Goal: Task Accomplishment & Management: Manage account settings

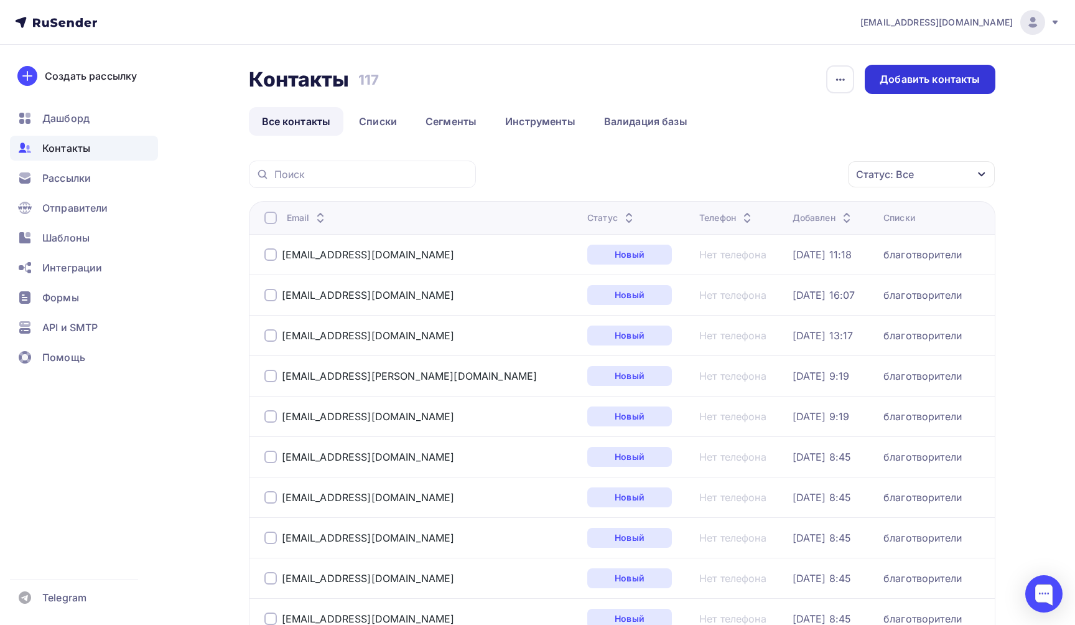
click at [938, 78] on div "Добавить контакты" at bounding box center [930, 79] width 100 height 14
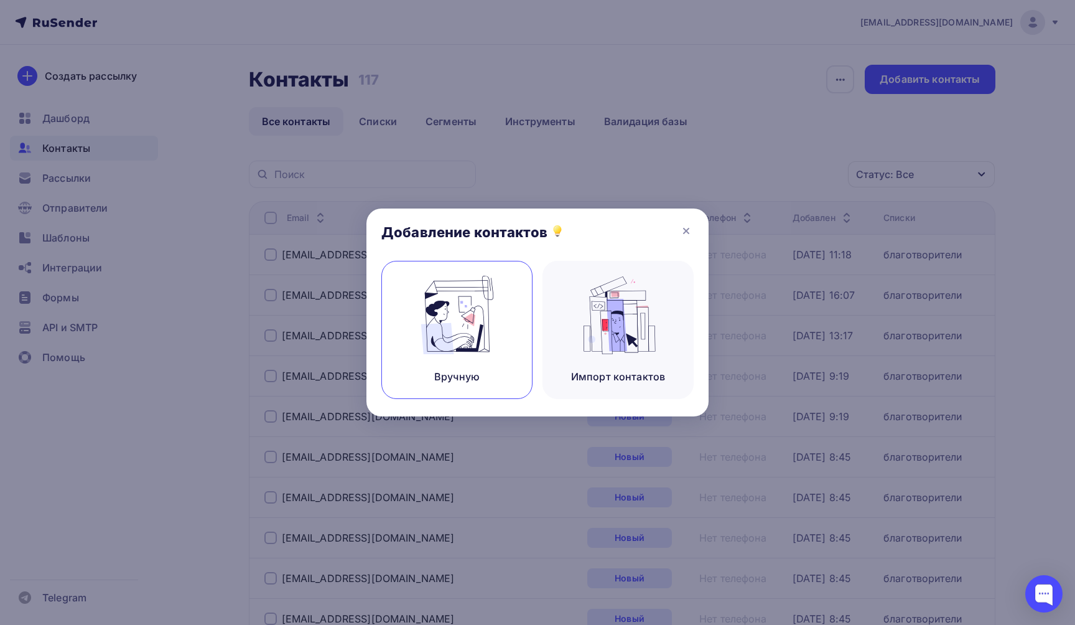
click at [443, 317] on img at bounding box center [457, 315] width 83 height 78
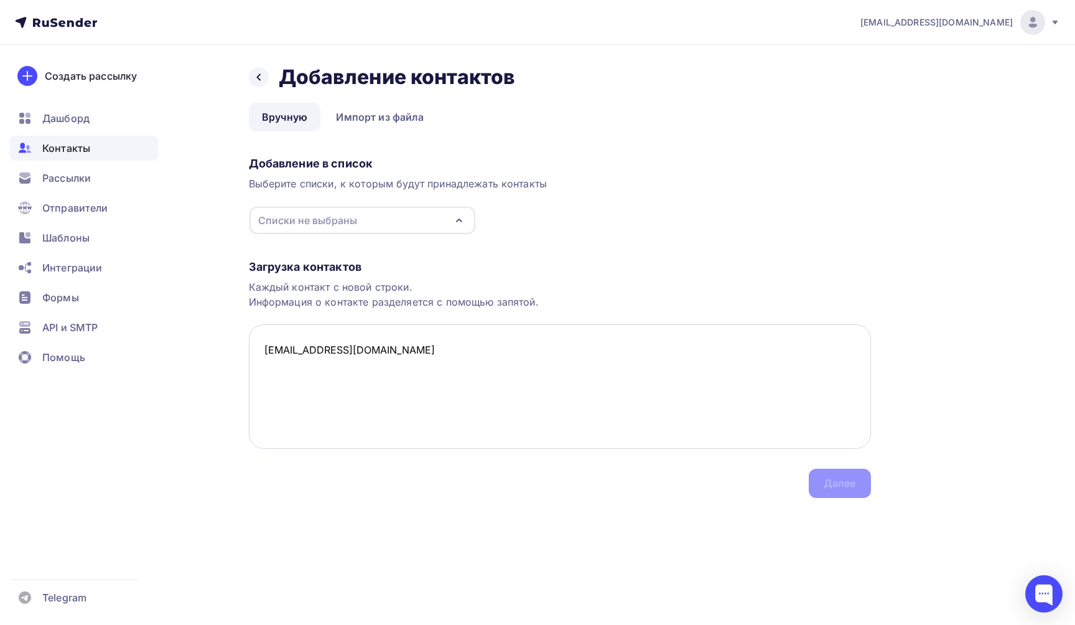
paste textarea "n-v-l@yandex.ru"
paste textarea "nponcha@gmail.com"
paste textarea "Orlangyr@mail.ru"
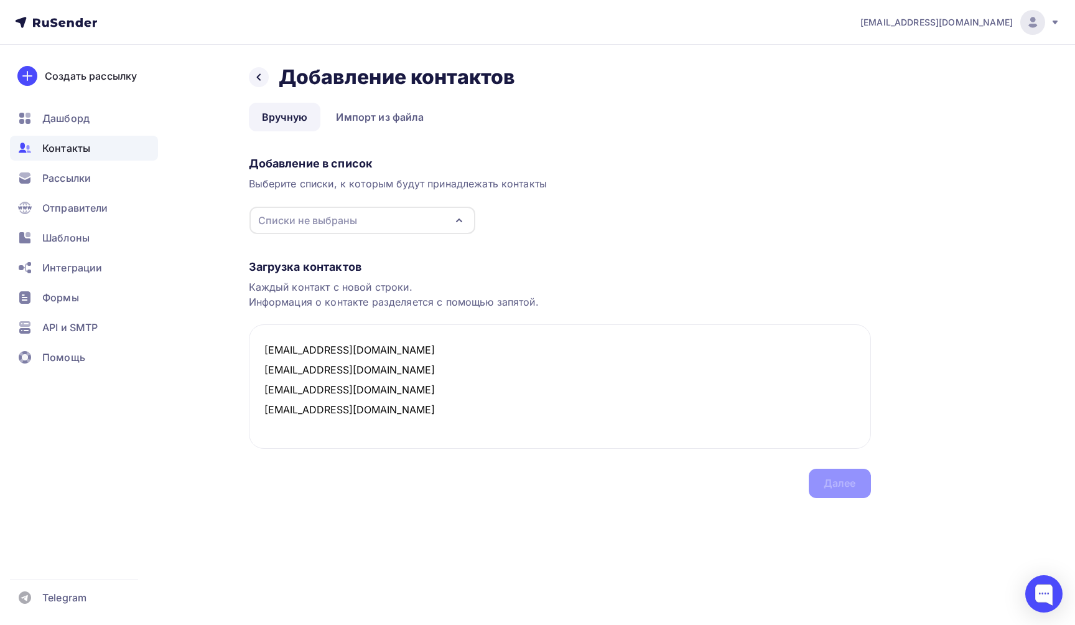
paste textarea "Olgapostnikova@mail.ru"
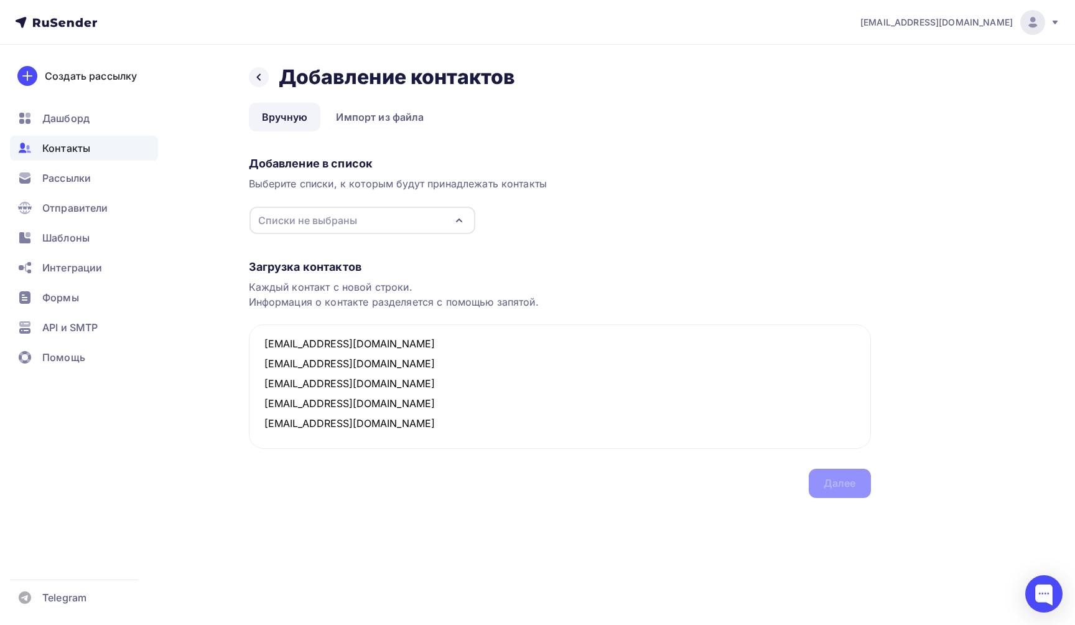
paste textarea "katja.goldberg@gmail.com"
paste textarea "Chestl@mail.ru"
paste textarea "[EMAIL_ADDRESS][DOMAIN_NAME]"
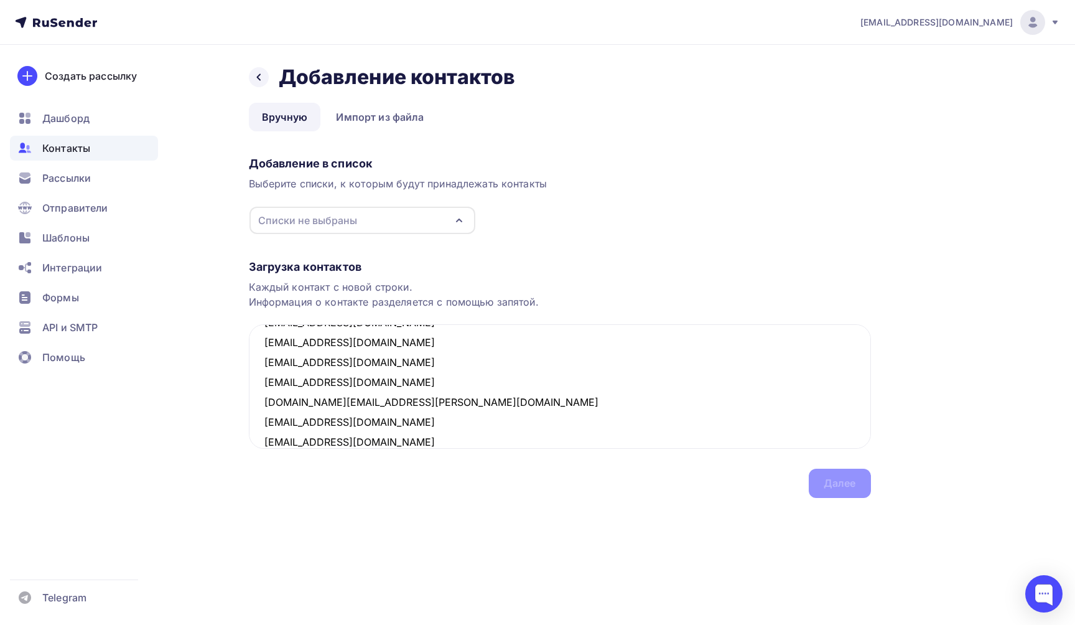
scroll to position [67, 0]
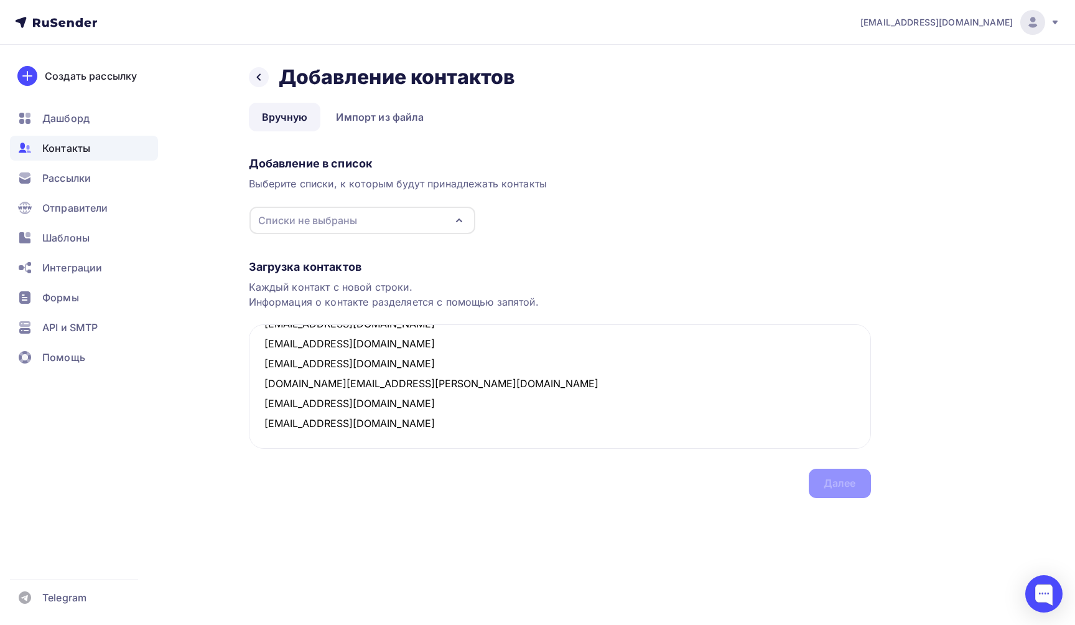
paste textarea "Solopowa.irina2015@yandex.ru"
paste textarea "Lenore7@mail.ru"
paste textarea "Elkina_alena@inbox.ru"
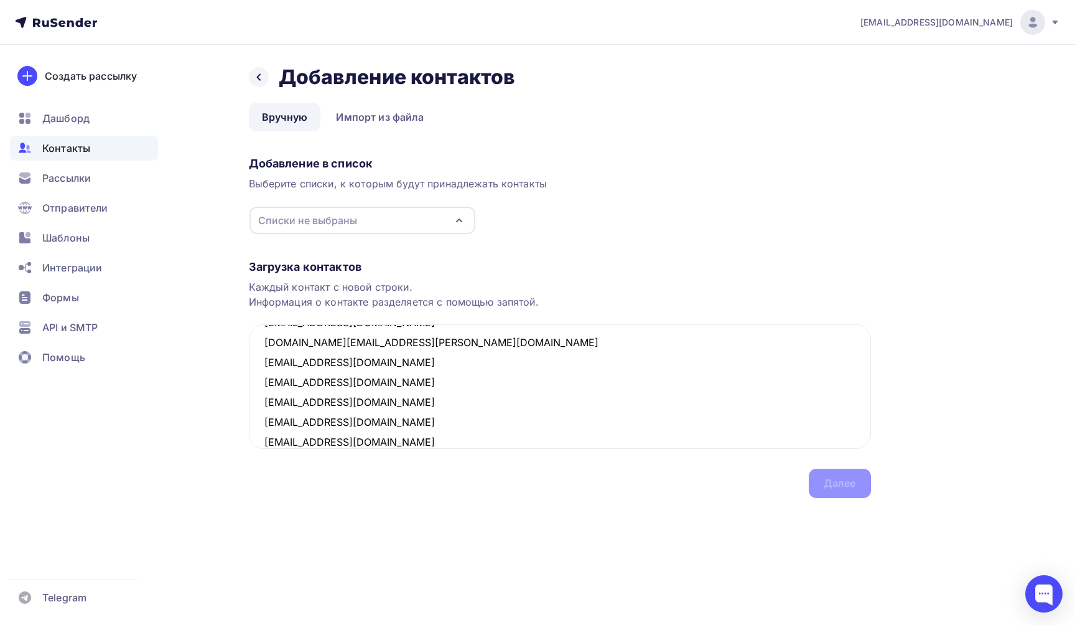
scroll to position [127, 0]
paste textarea "Kytepova83@mail.ru"
paste textarea "[EMAIL_ADDRESS][DOMAIN_NAME]"
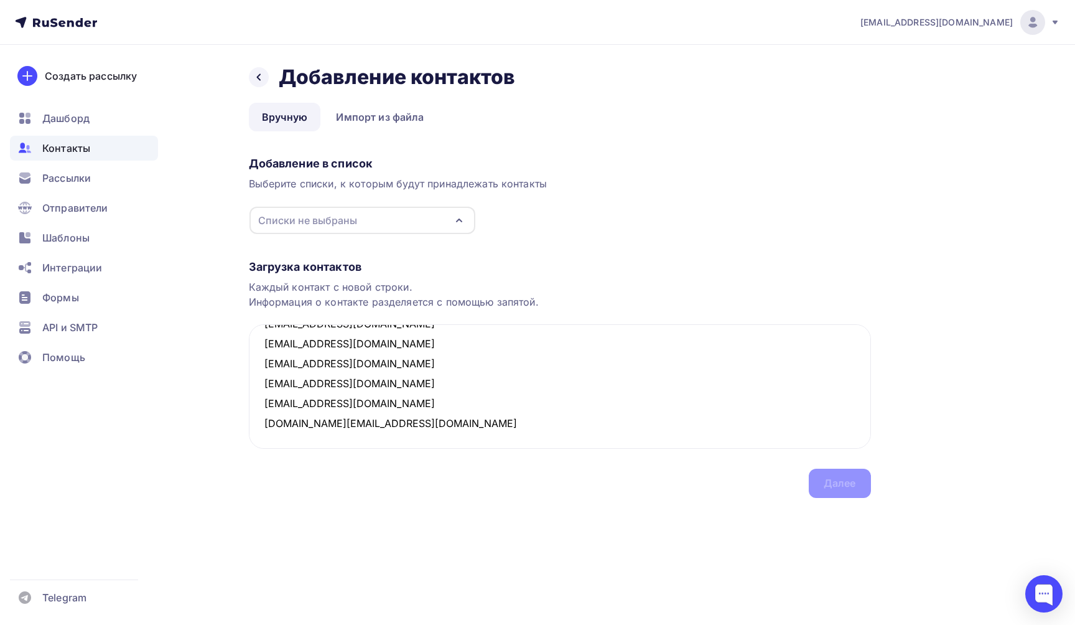
paste textarea "Katushak9595@mail.ru"
paste textarea "[EMAIL_ADDRESS][DOMAIN_NAME]"
paste textarea "Sovetnikova1990@inbok.ru"
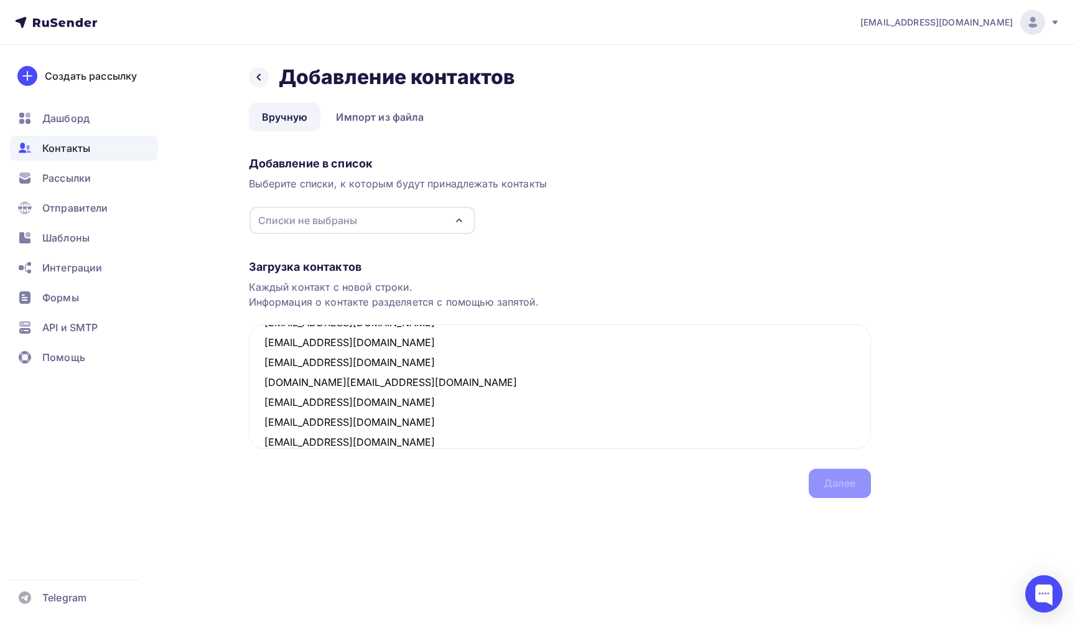
scroll to position [226, 0]
paste textarea "Anelina_5@mail.ru"
paste textarea "[EMAIL_ADDRESS][DOMAIN_NAME]"
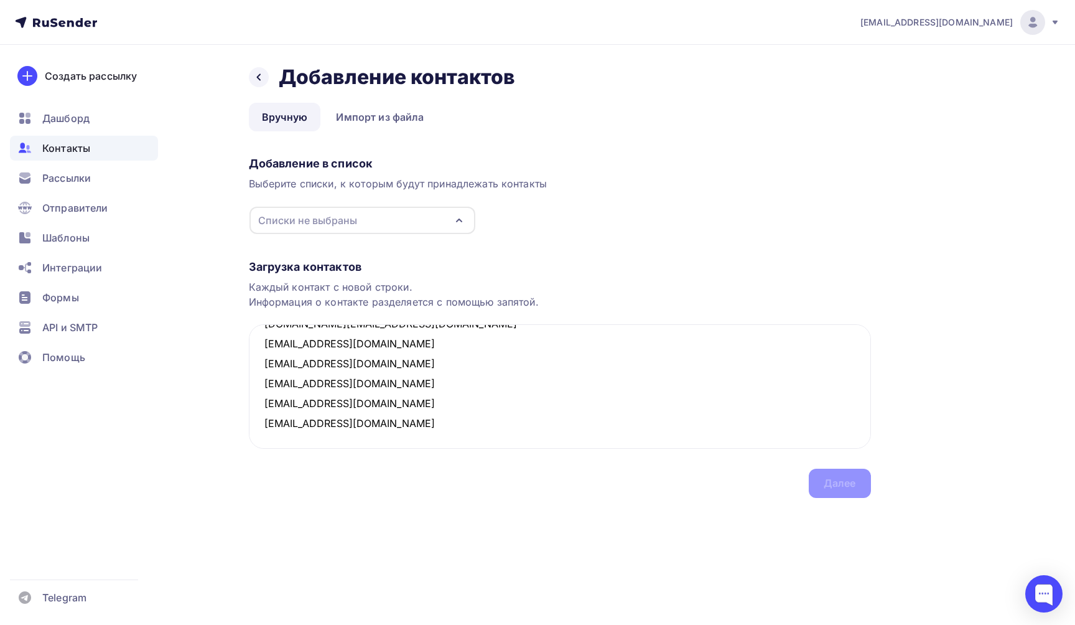
paste textarea "[EMAIL_ADDRESS][DOMAIN_NAME]"
click at [396, 429] on textarea "871676@gmail.com n-v-l@yandex.ru nponcha@gmail.com Orlangyr@mail.ru Olgapostnik…" at bounding box center [560, 386] width 622 height 124
paste textarea "Ann-fly@mai.ru"
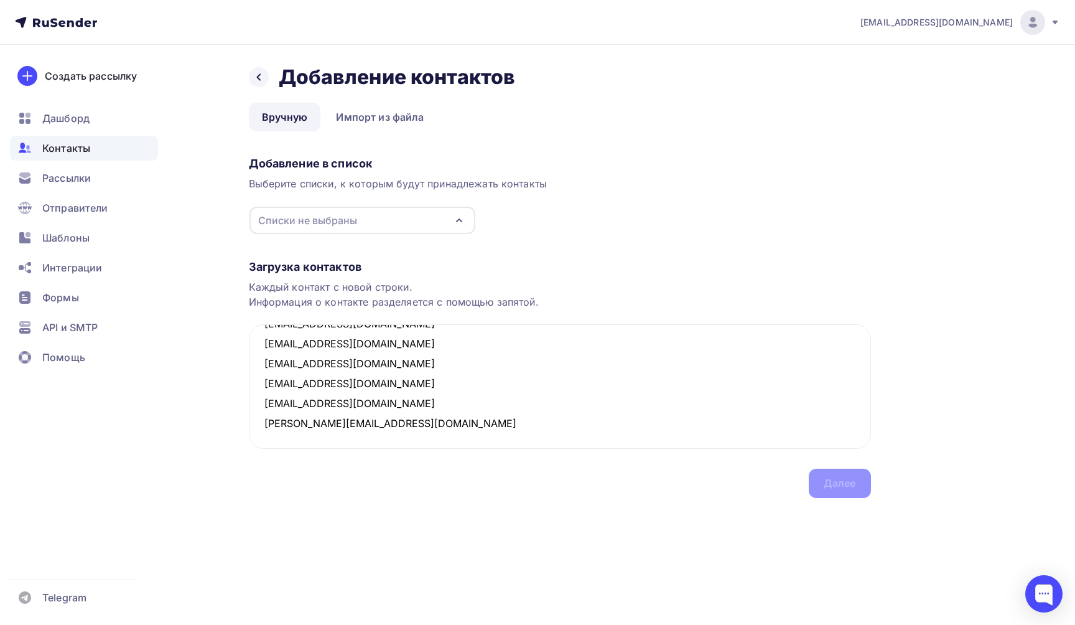
paste textarea "Gaya21@yandex.ru"
paste textarea "[EMAIL_ADDRESS][DOMAIN_NAME]"
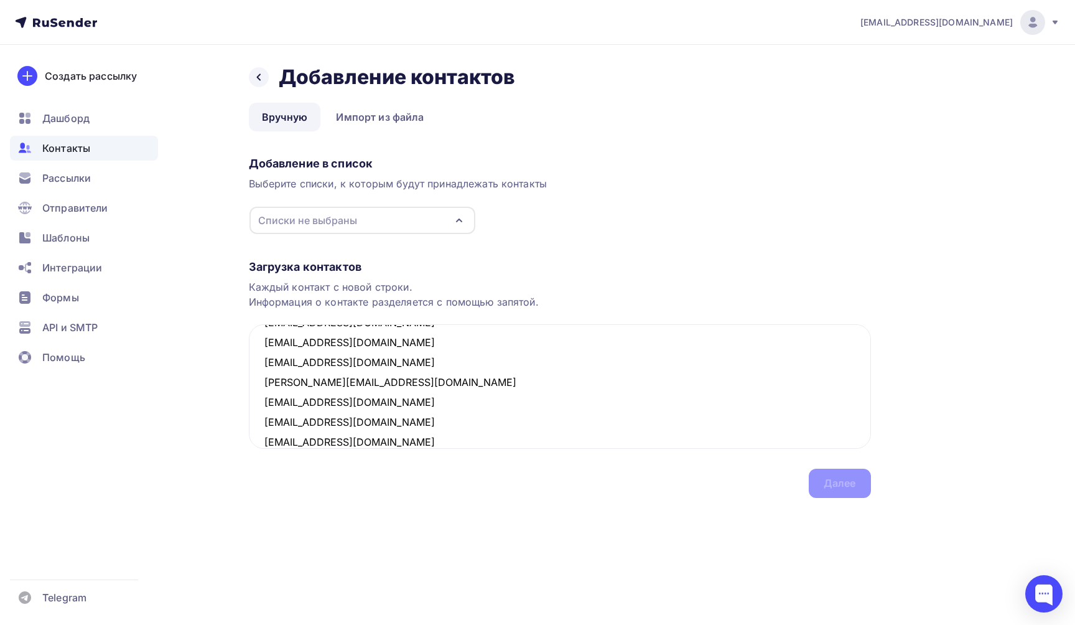
scroll to position [366, 0]
paste textarea "[PERSON_NAME][EMAIL_ADDRESS][DOMAIN_NAME]"
paste textarea "Log_anna@mail.ru"
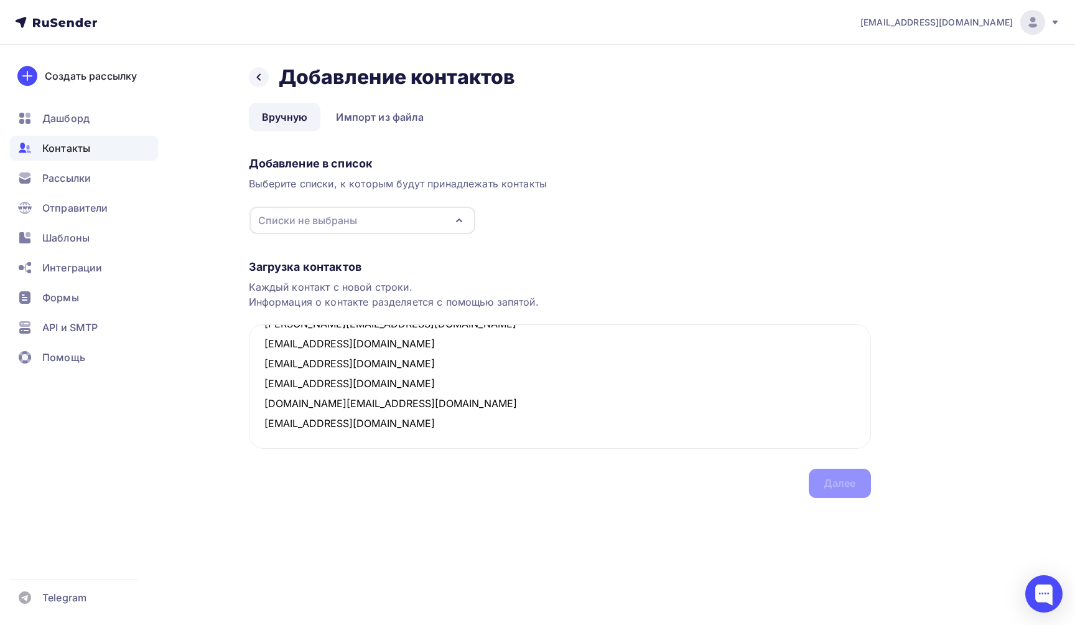
paste textarea "[EMAIL_ADDRESS][DOMAIN_NAME]"
paste textarea "Katrin9307@yandex.ru"
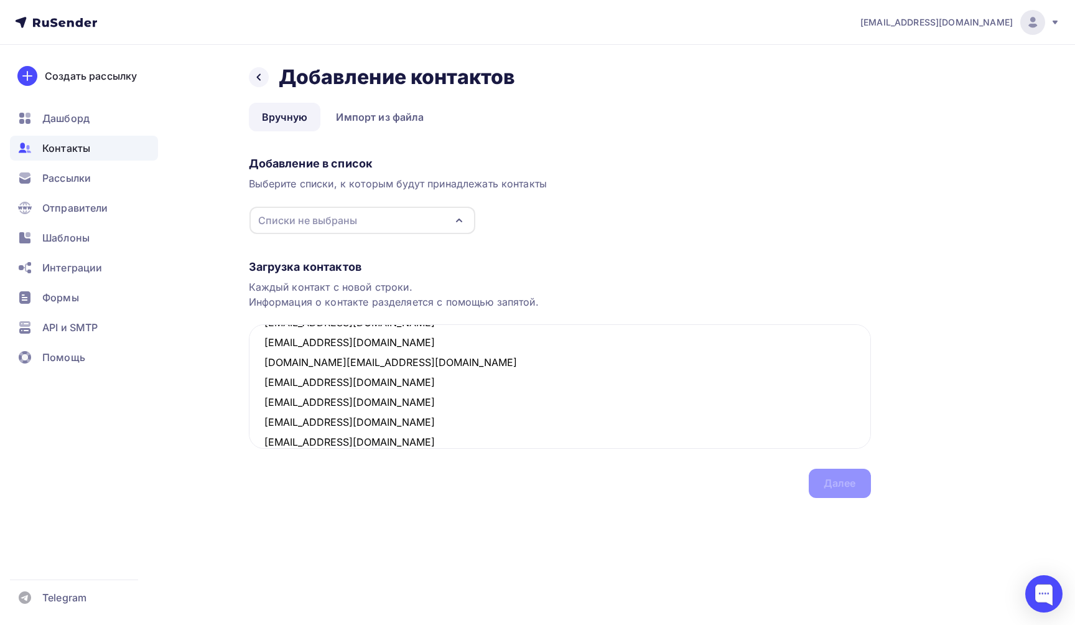
scroll to position [465, 0]
paste textarea "Veta82.82@mail.ru"
paste textarea "[EMAIL_ADDRESS][DOMAIN_NAME]"
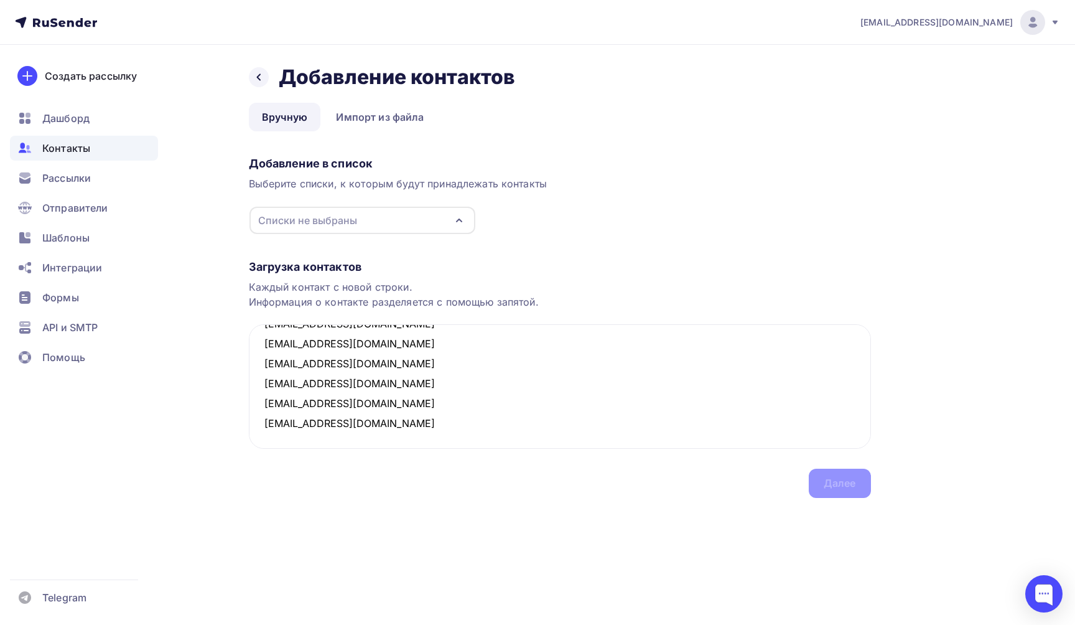
paste textarea "[EMAIL_ADDRESS][DOMAIN_NAME]"
paste textarea "petrunicheva.irina@mail.ru"
paste textarea "[EMAIL_ADDRESS][DOMAIN_NAME]"
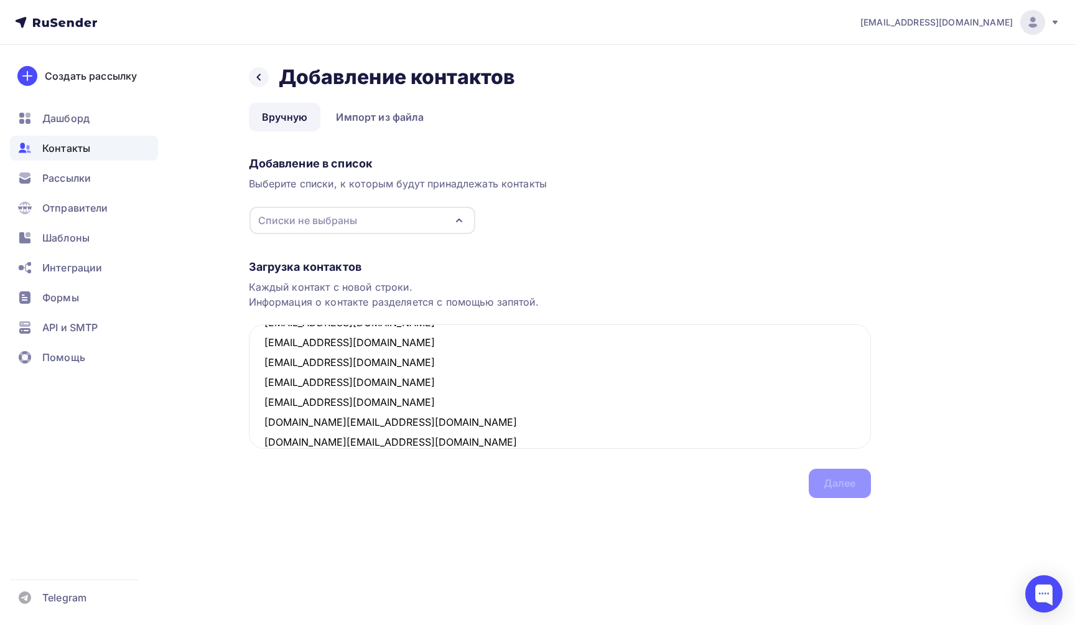
scroll to position [565, 0]
paste textarea "Irina_perova07@mail.ru"
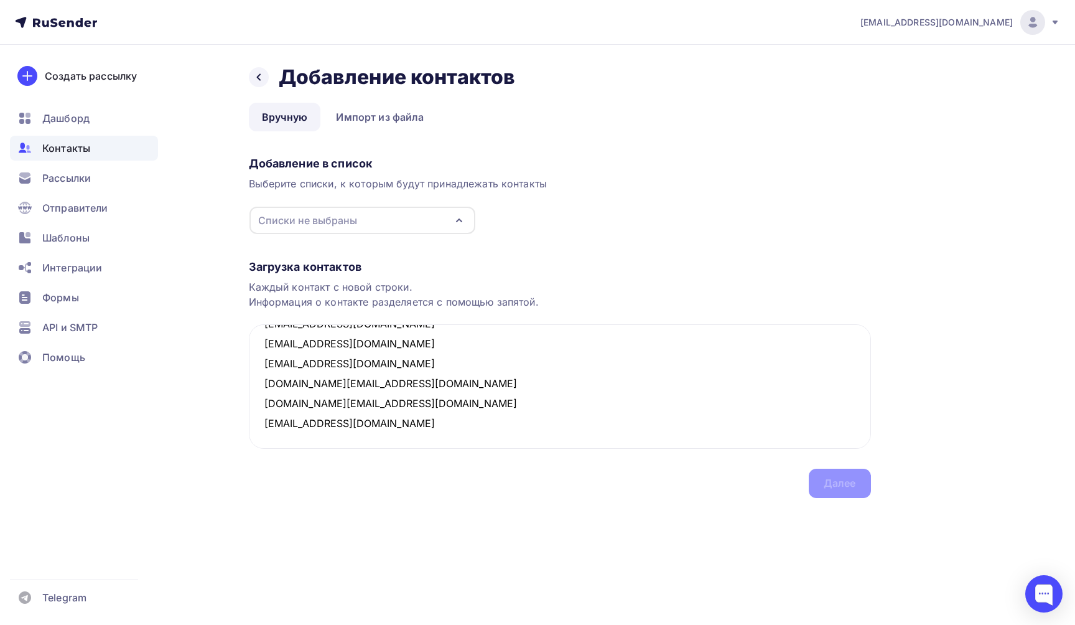
paste textarea "i.orlova@bk.ru"
paste textarea "[EMAIL_ADDRESS][DOMAIN_NAME]"
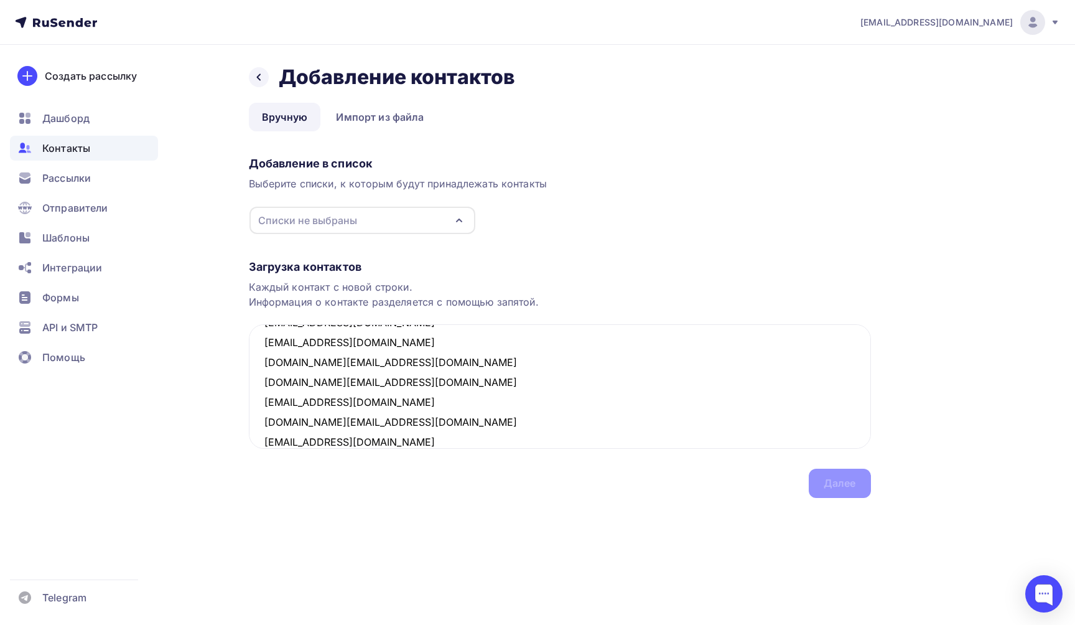
scroll to position [625, 0]
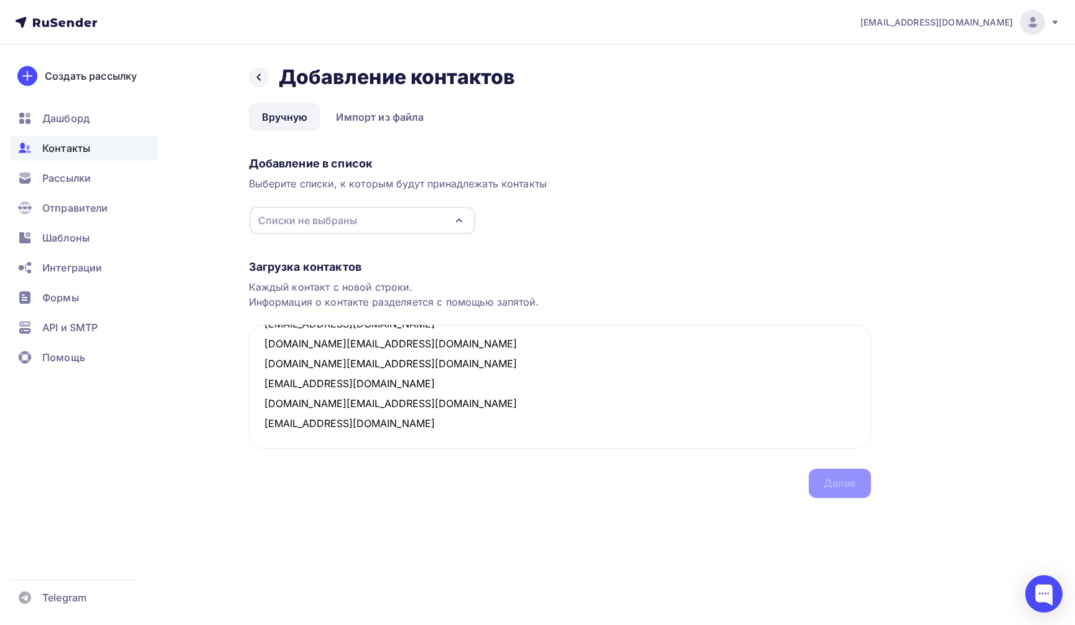
paste textarea "eremin.maksa@mail.ru"
paste textarea "Korneichuk.d.g@yandex.ru"
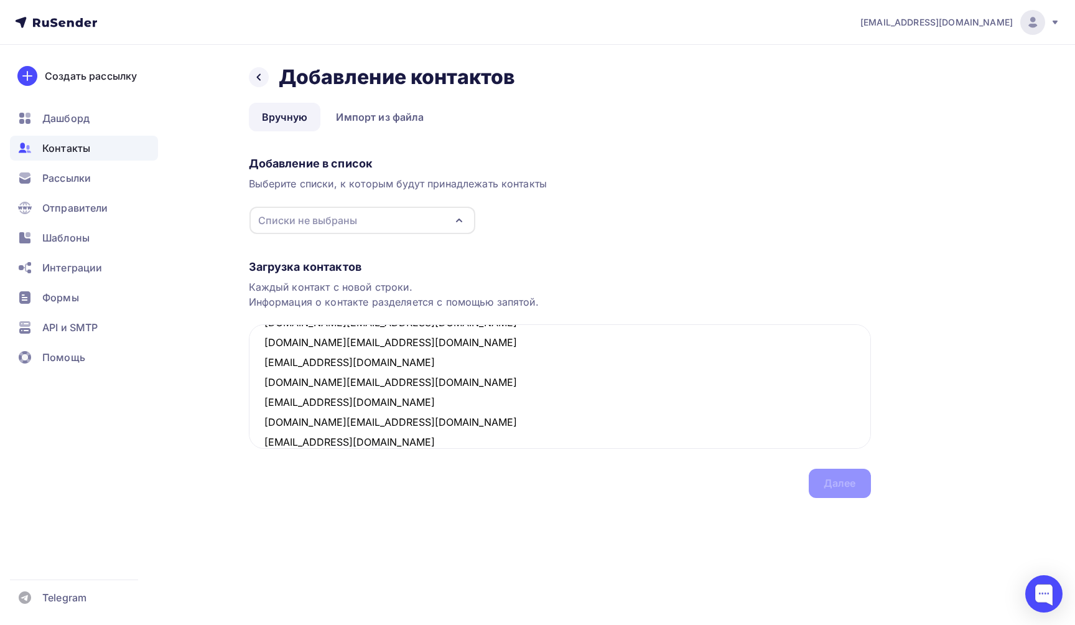
scroll to position [664, 0]
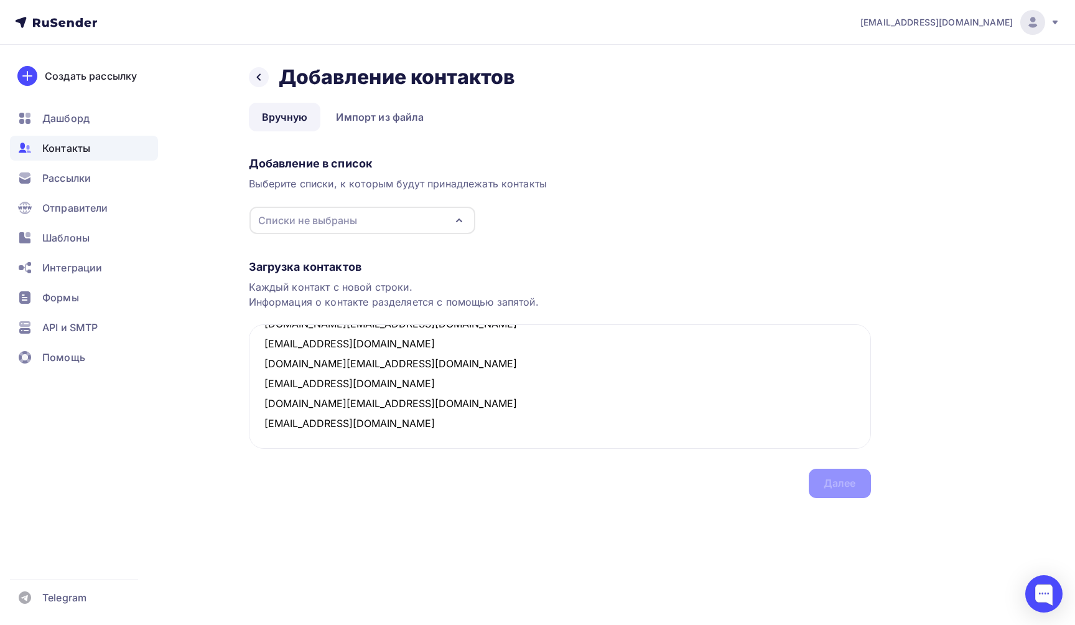
paste textarea "mitrofanovaelena@mail.ru"
paste textarea "[EMAIL_ADDRESS][DOMAIN_NAME]"
paste textarea "nikitina0386@mail.ru"
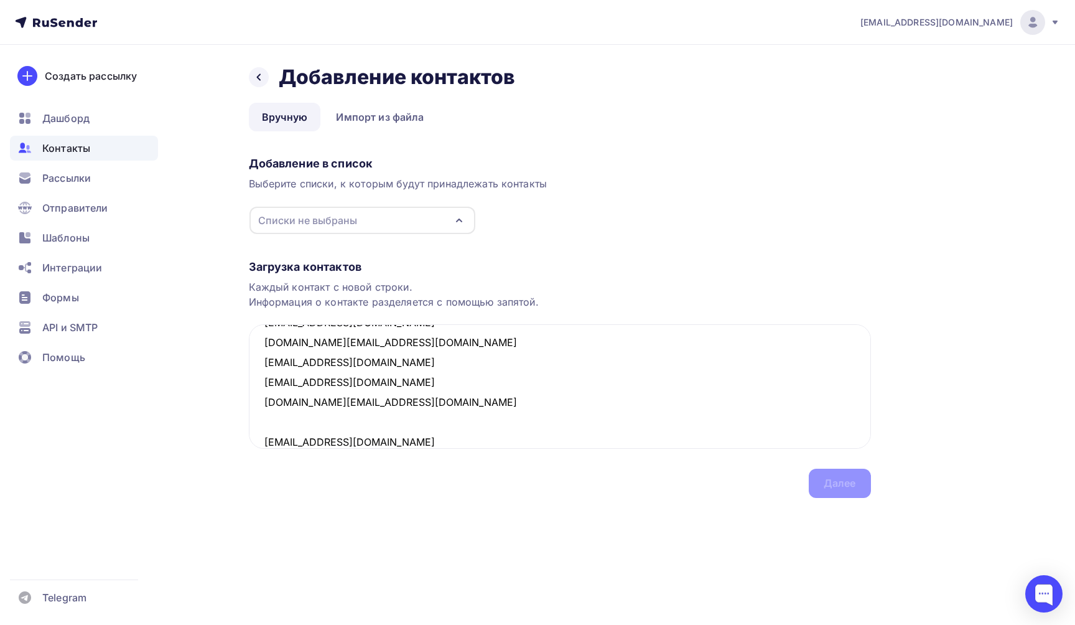
scroll to position [744, 0]
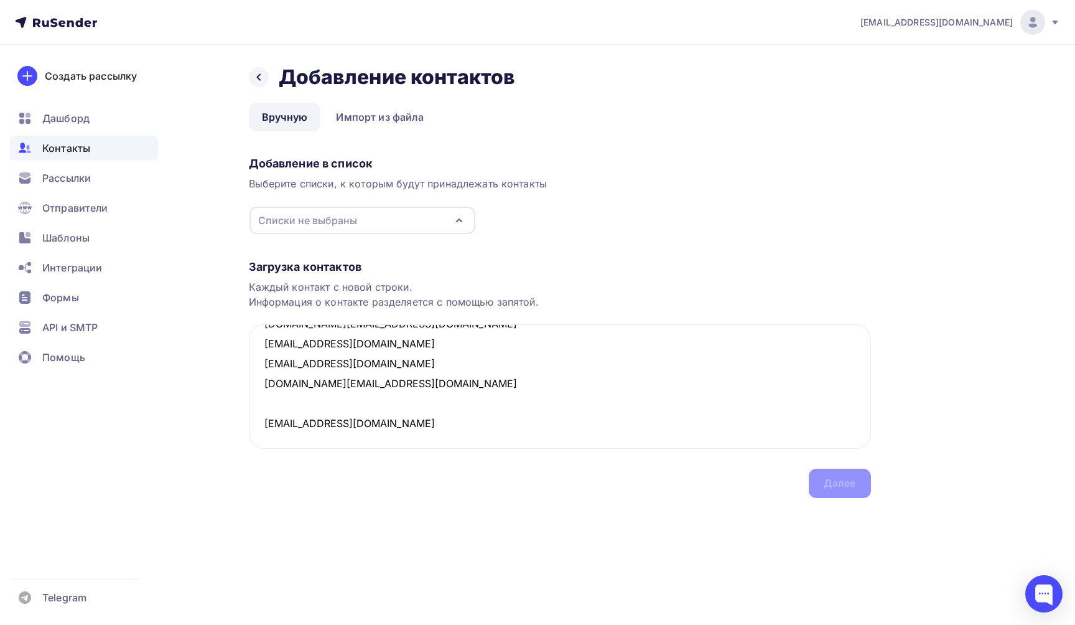
paste textarea "[EMAIL_ADDRESS][DOMAIN_NAME]"
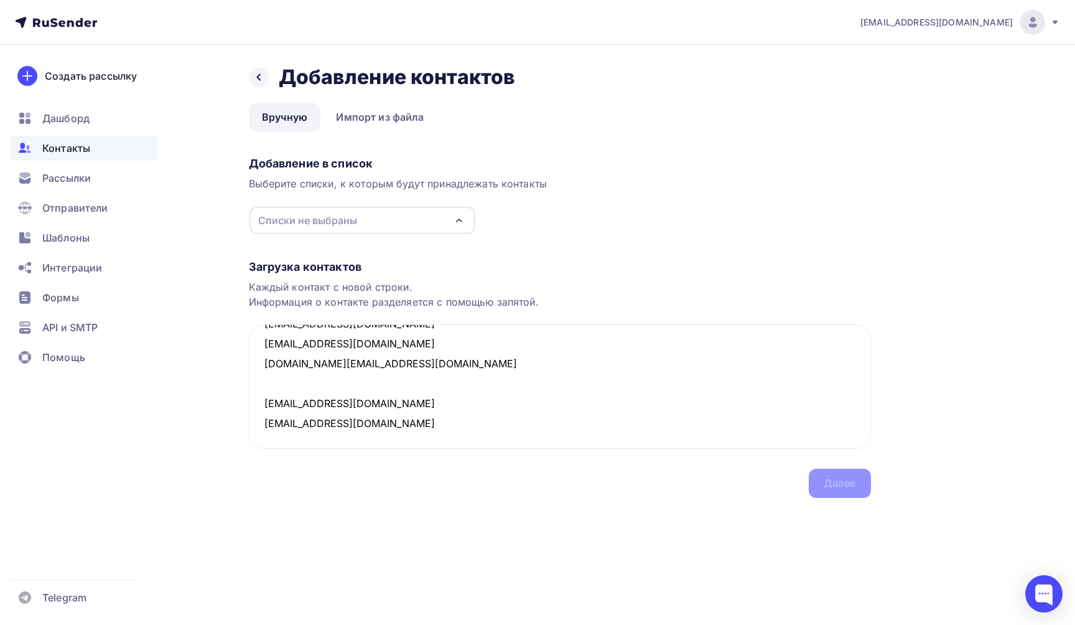
paste textarea "[EMAIL_ADDRESS][DOMAIN_NAME]"
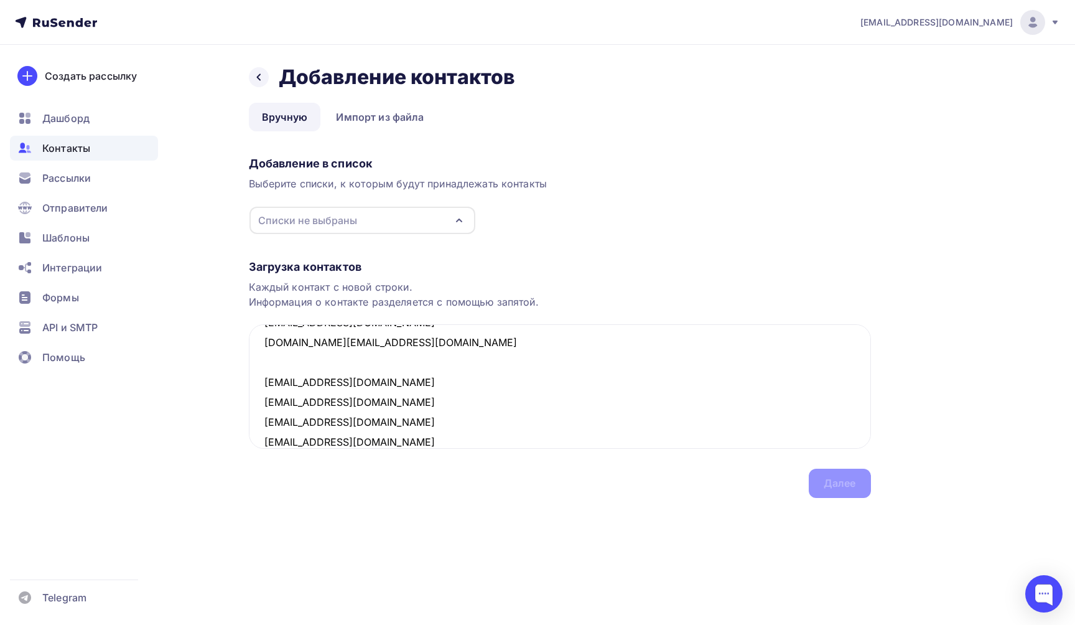
scroll to position [804, 0]
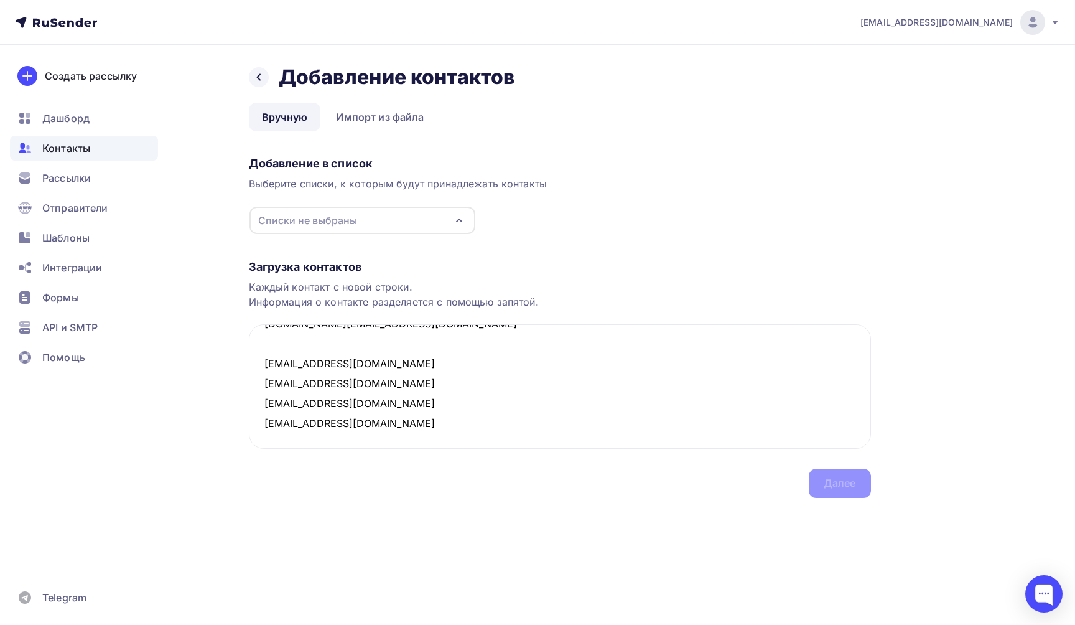
paste textarea "[EMAIL_ADDRESS][DOMAIN_NAME]"
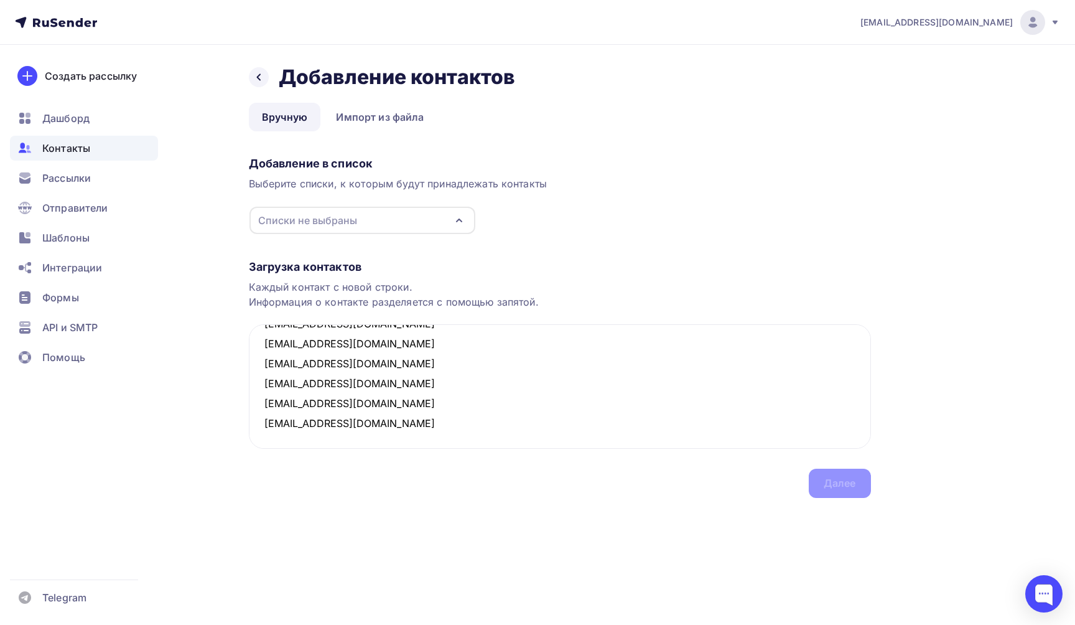
paste textarea "Asita2007@yandex.ru"
paste textarea "An.skripnikova@mail.ru"
paste textarea "[EMAIL_ADDRESS][DOMAIN_NAME]"
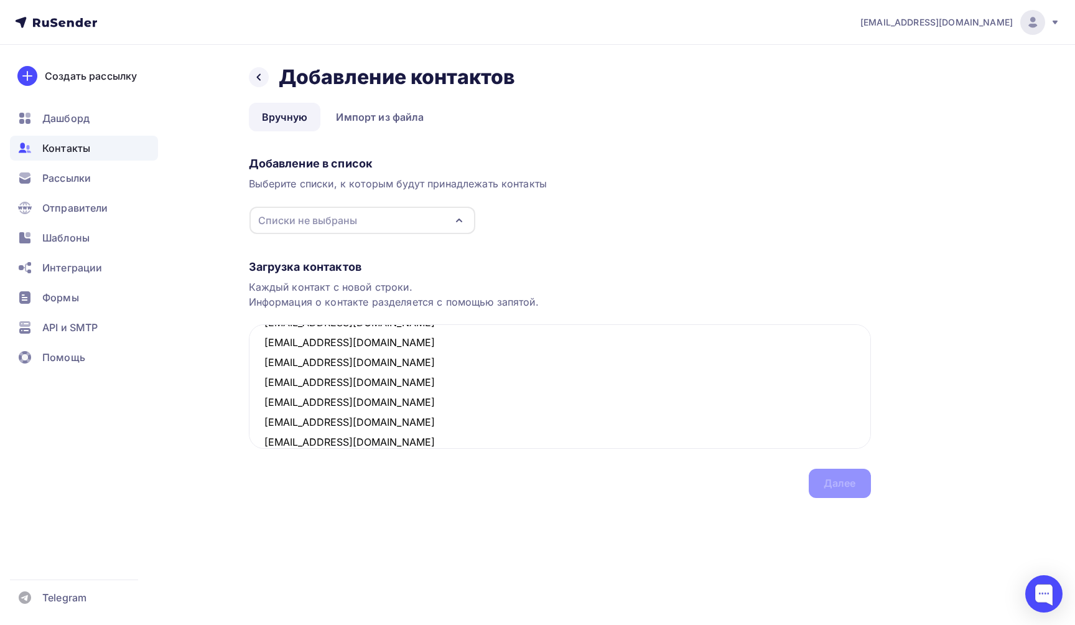
scroll to position [903, 0]
paste textarea "[EMAIL_ADDRESS][DOMAIN_NAME]"
paste textarea "yanashibneva@yandex.ru"
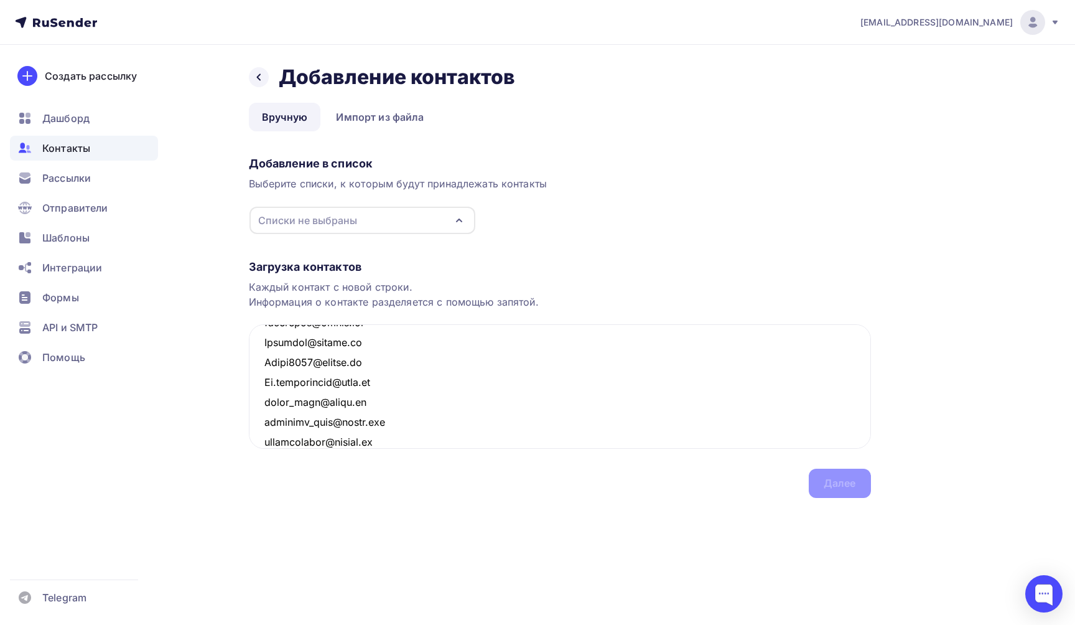
scroll to position [943, 0]
paste textarea "gokmop@mail.ru"
paste textarea "Nastya335@mail.ru"
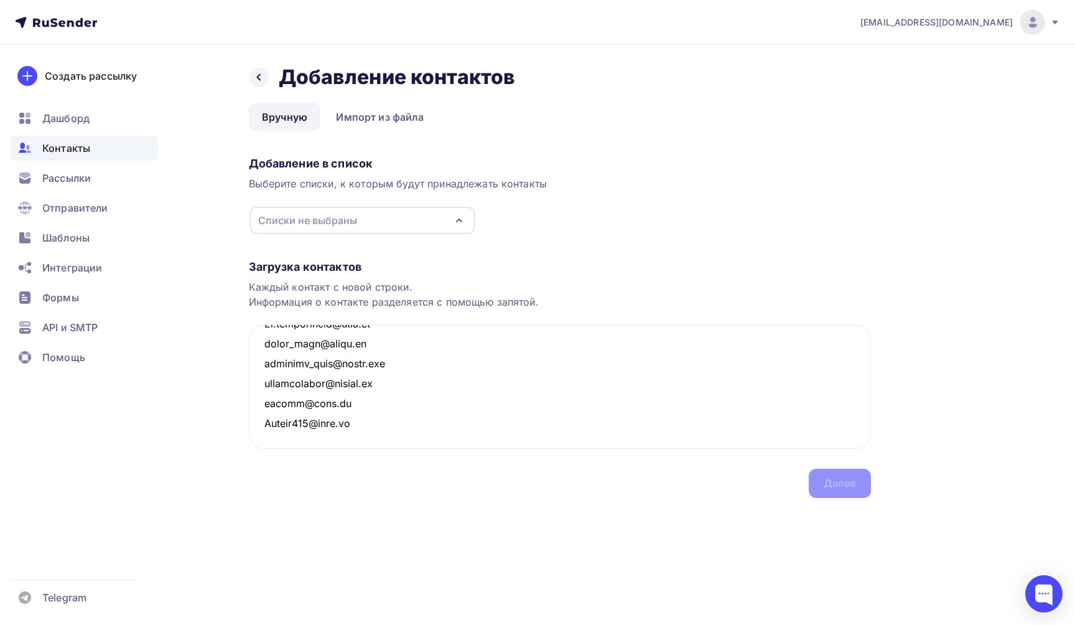
paste textarea "[EMAIL_ADDRESS][DOMAIN_NAME]"
paste textarea "celestial@inbox.ru"
paste textarea "Rinadanilushkina@mail.ru"
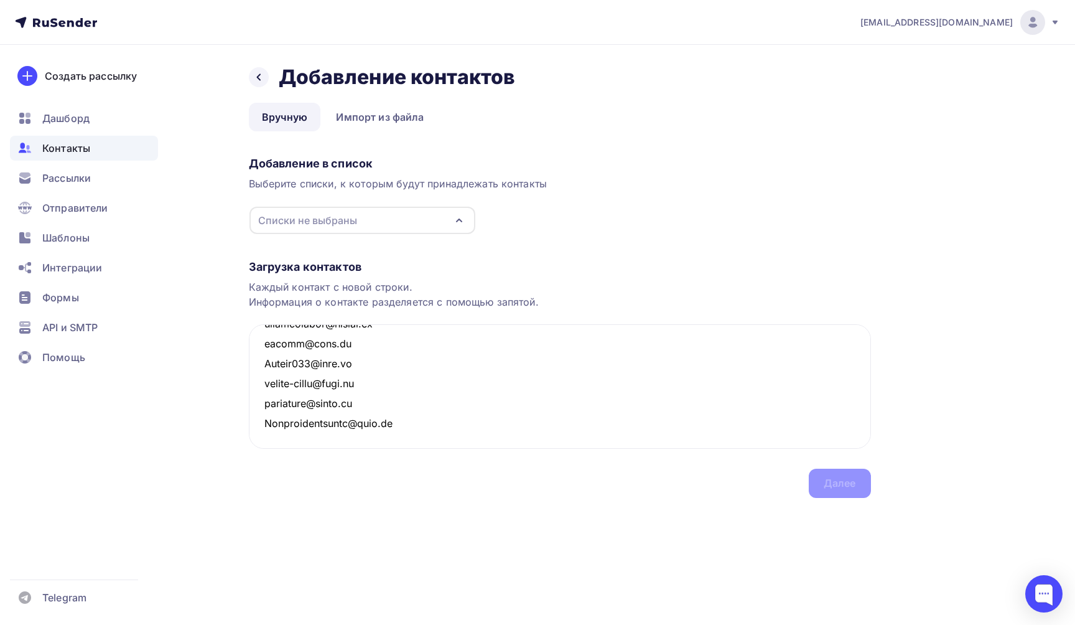
scroll to position [1063, 0]
click at [264, 414] on textarea at bounding box center [560, 386] width 622 height 124
paste textarea "[EMAIL_ADDRESS][DOMAIN_NAME]"
paste textarea "nponcha@gmail.com"
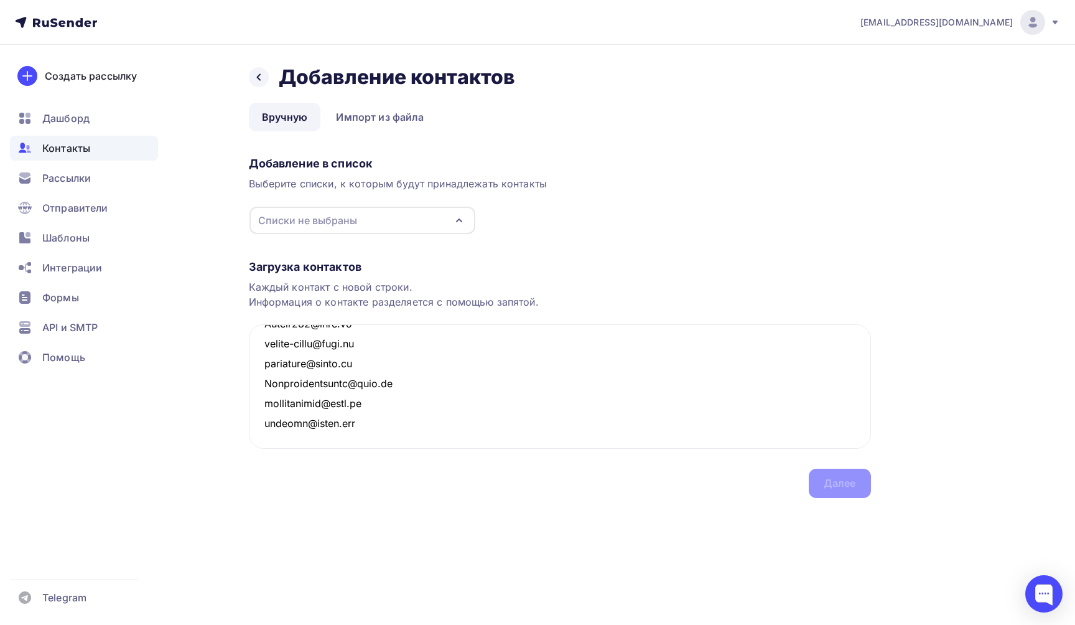
paste textarea "[EMAIL_ADDRESS][DOMAIN_NAME]"
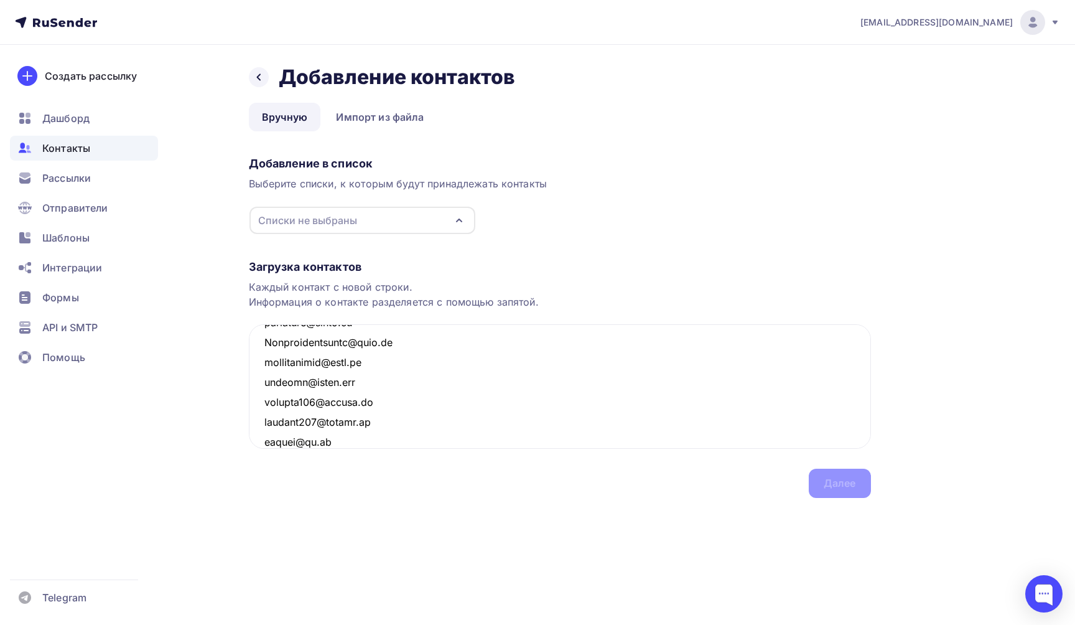
scroll to position [1142, 0]
paste textarea "Sevae@yandex.ru"
paste textarea "[EMAIL_ADDRESS][DOMAIN_NAME]"
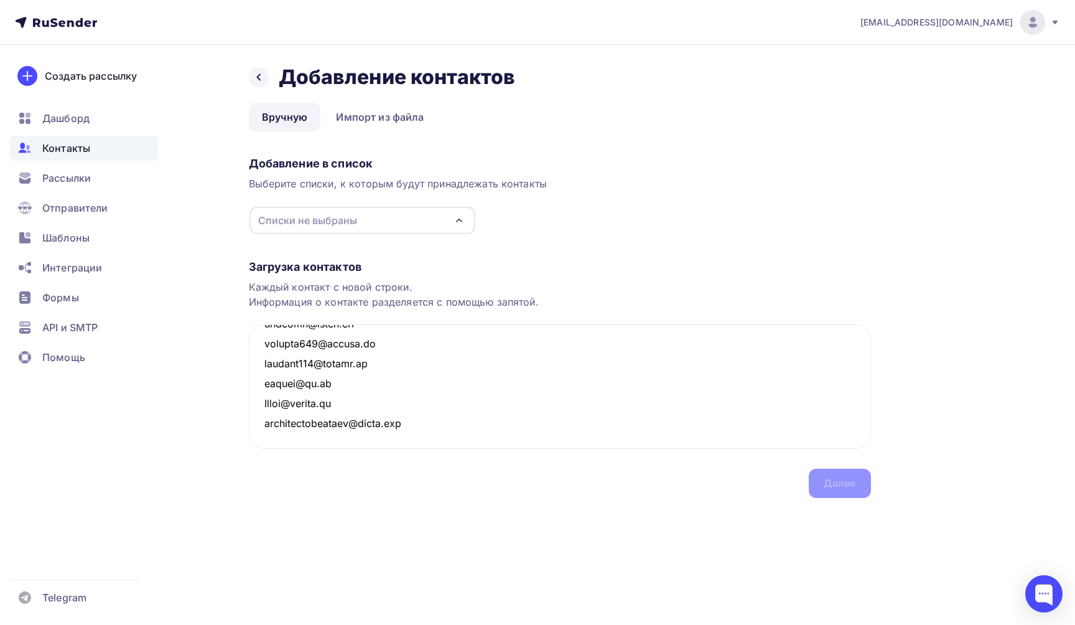
paste textarea "Фамилия"
paste textarea "[EMAIL_ADDRESS][DOMAIN_NAME]"
paste textarea "Armada-s@ya.ru"
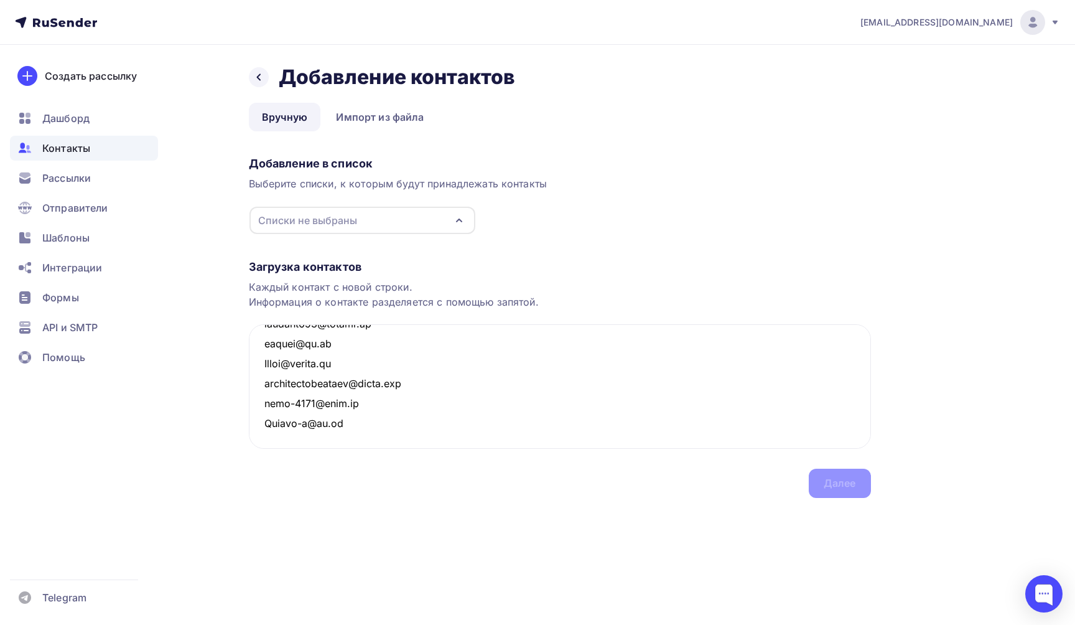
paste textarea "Armada-s@ya.ru"
paste textarea "[EMAIL_ADDRESS][DOMAIN_NAME]"
paste textarea "Balo-lena@yandex.ru"
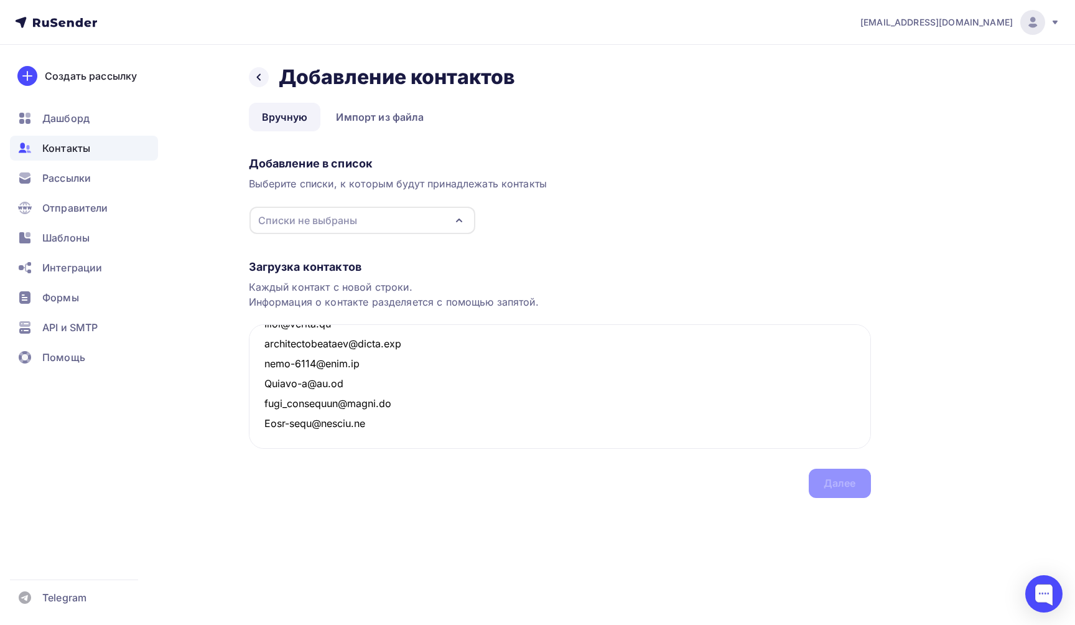
paste textarea "misnikn@list.ru"
paste textarea "[EMAIL_ADDRESS][DOMAIN_NAME]"
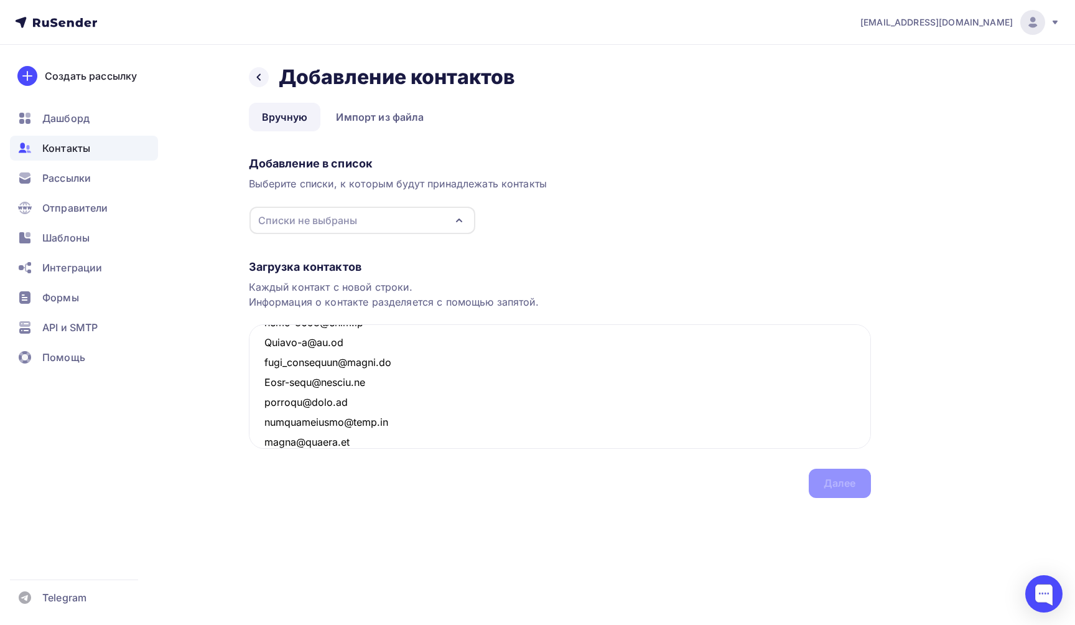
scroll to position [1321, 0]
paste textarea "[EMAIL_ADDRESS][DOMAIN_NAME]"
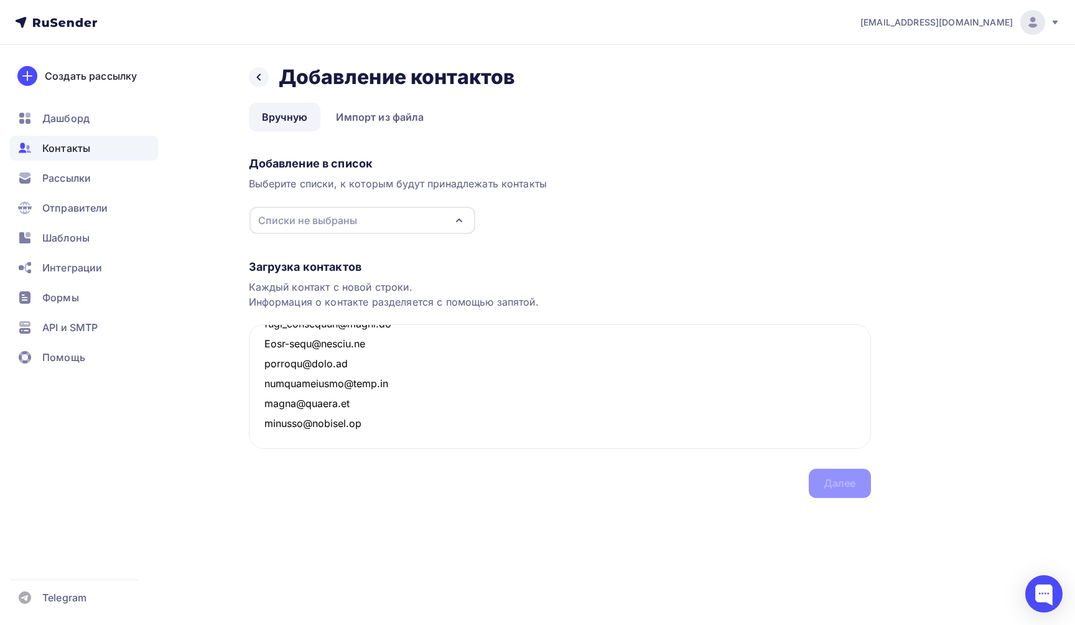
paste textarea "karpusha0606@gmail.com"
paste textarea "Armada-s@ya.ru"
paste textarea "[EMAIL_ADDRESS][DOMAIN_NAME]"
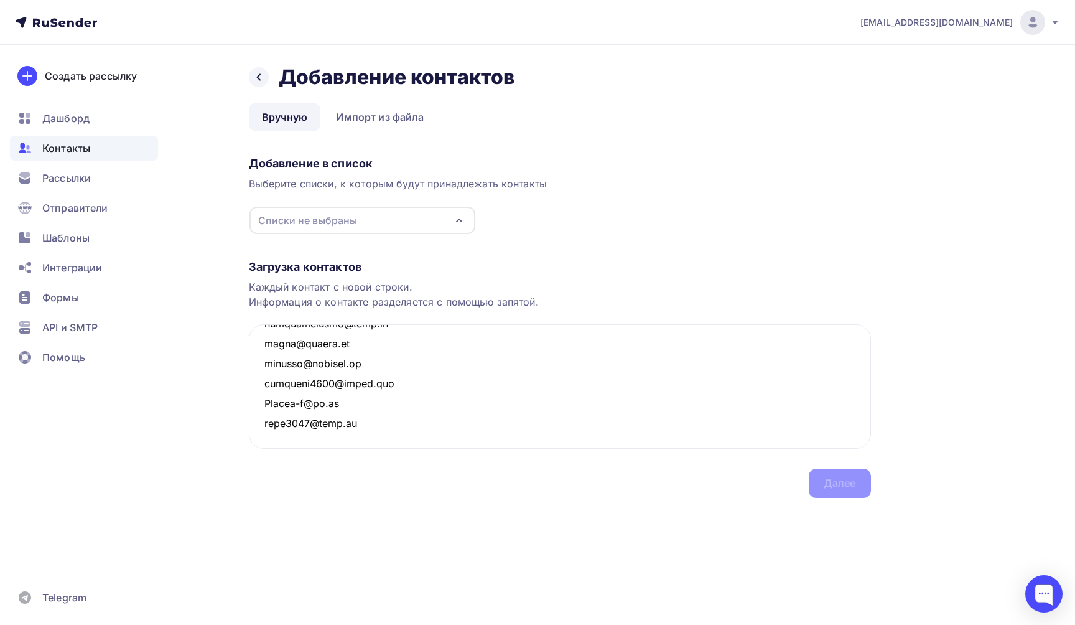
paste textarea "[EMAIL_ADDRESS][DOMAIN_NAME]"
paste textarea "Dvacatov@mail.ru"
paste textarea "Rozgina_em@mail.ru"
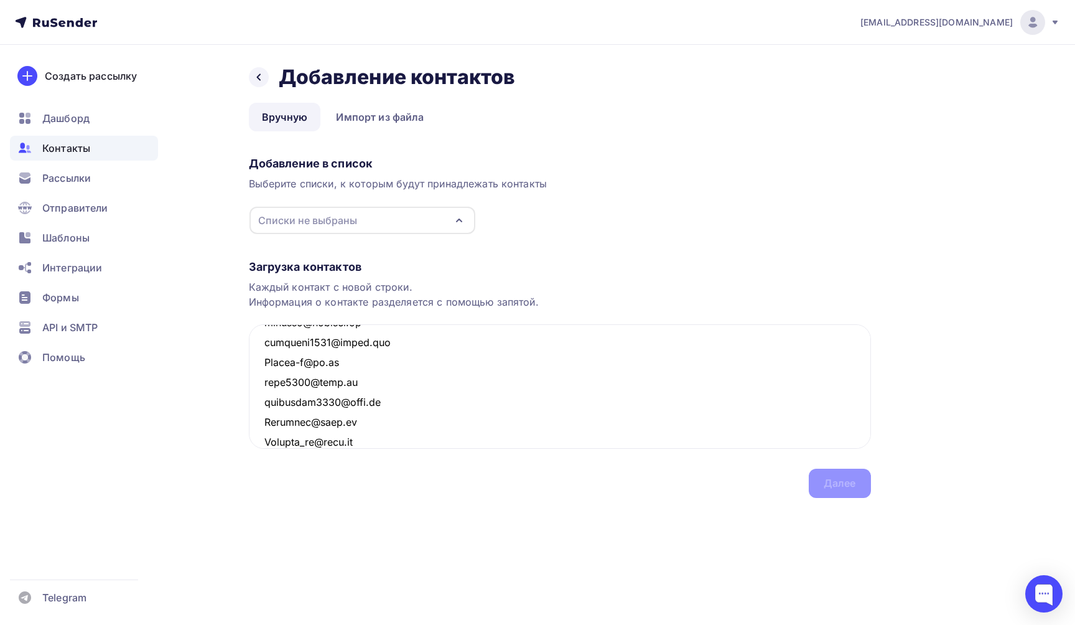
scroll to position [1461, 0]
paste textarea "[EMAIL_ADDRESS][DOMAIN_NAME]"
paste textarea "Olgapostnikova@mail.ru"
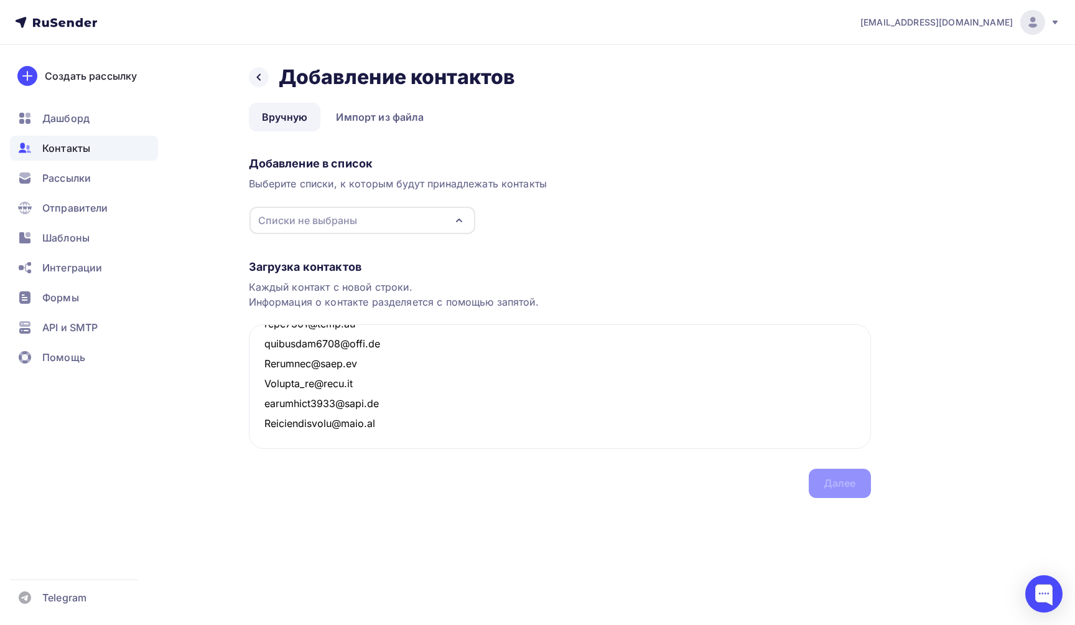
paste textarea "Aquamarin8@yandex.ru"
paste textarea "Lenasol@list.ru"
paste textarea "Opanferova81@mail.ru"
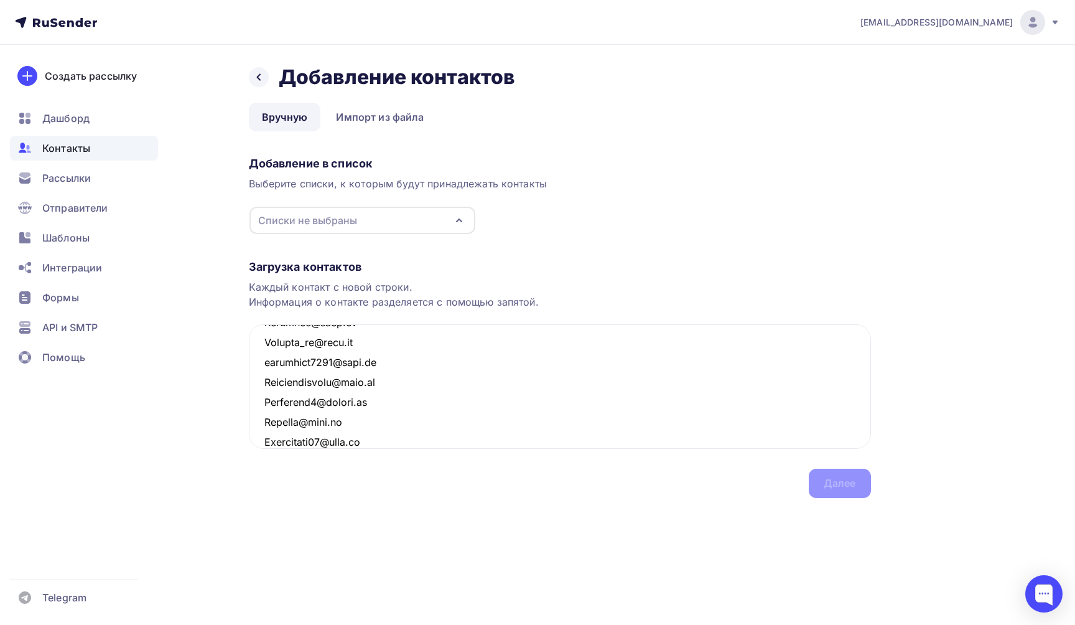
scroll to position [1560, 0]
paste textarea "Kiririna@yandex.ru"
paste textarea "[EMAIL_ADDRESS][DOMAIN_NAME]"
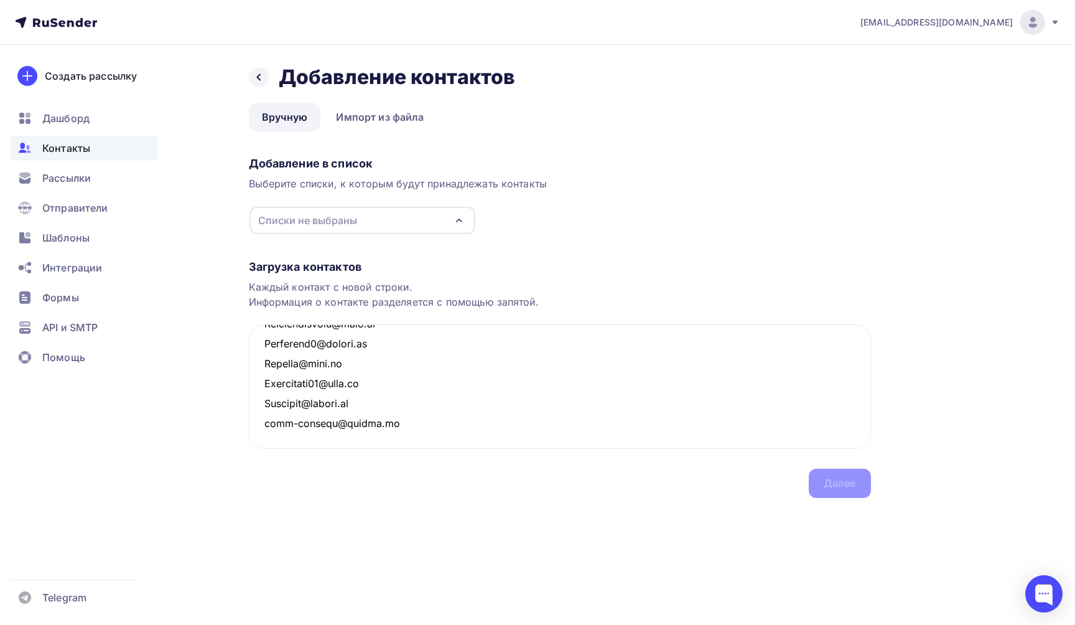
paste textarea "Evguenia_1980@mail.ru"
paste textarea "nikylina10@mail.ru"
paste textarea "anna_1308@mail.ru"
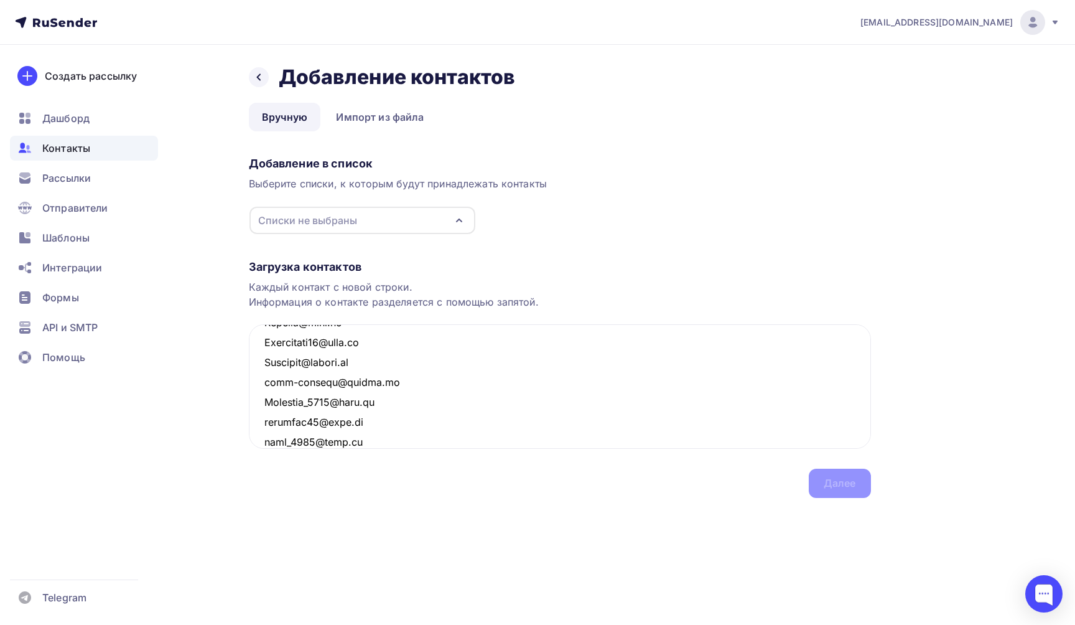
click at [467, 218] on div "Списки не выбраны" at bounding box center [362, 220] width 226 height 27
type textarea "871676@gmail.com n-v-l@yandex.ru nponcha@gmail.com Orlangyr@mail.ru Olgapostnik…"
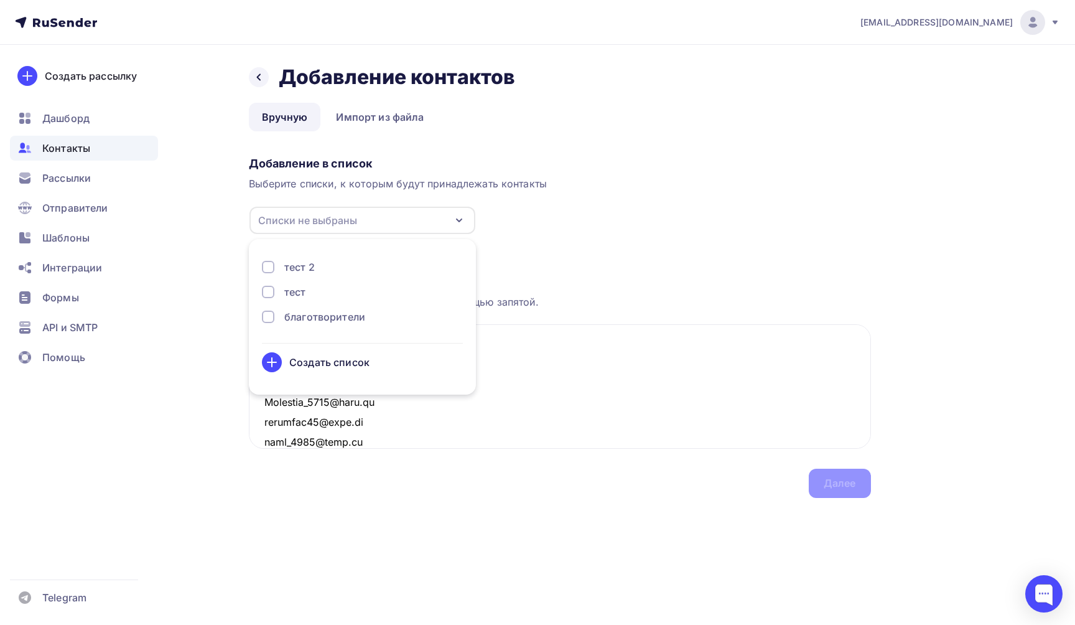
click at [318, 315] on div "благотворители" at bounding box center [324, 316] width 81 height 15
click at [842, 476] on div "Далее" at bounding box center [840, 483] width 32 height 14
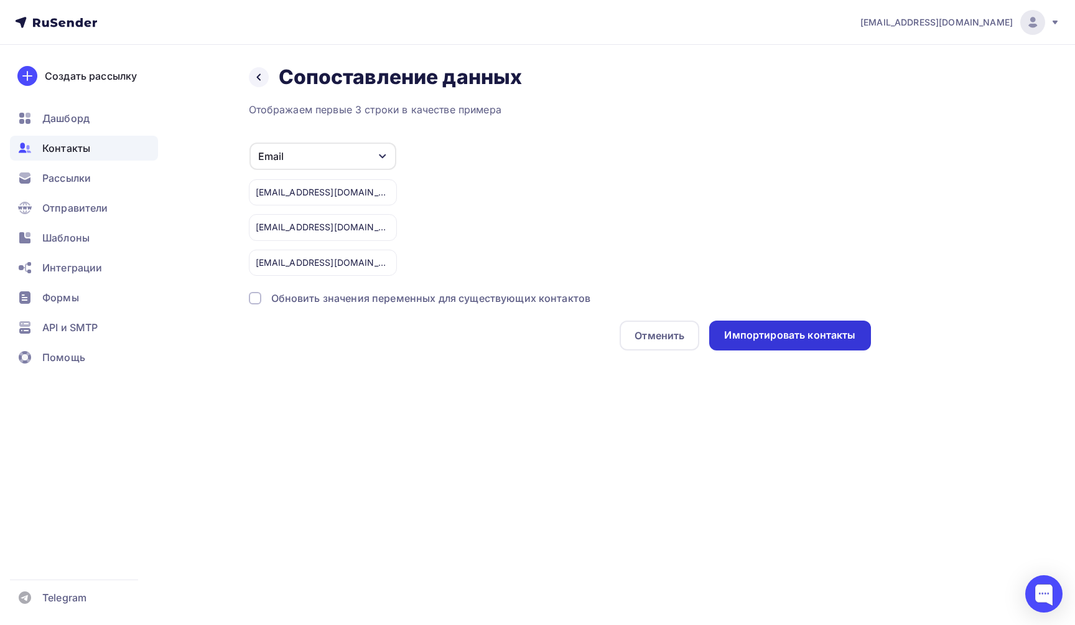
click at [780, 342] on div "Импортировать контакты" at bounding box center [789, 335] width 131 height 14
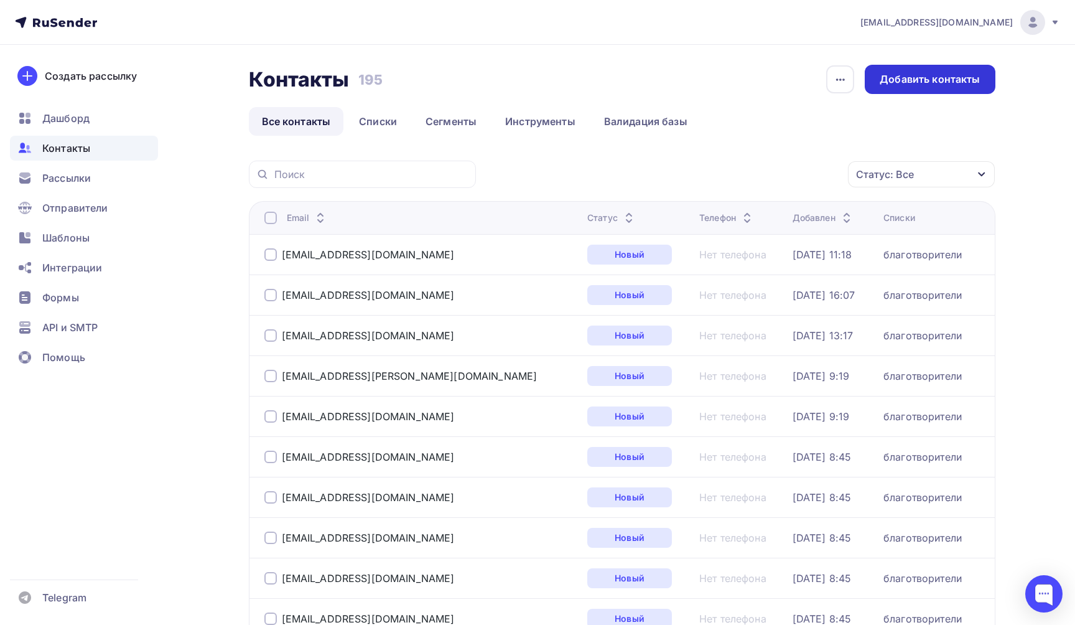
click at [899, 82] on div "Добавить контакты" at bounding box center [930, 79] width 100 height 14
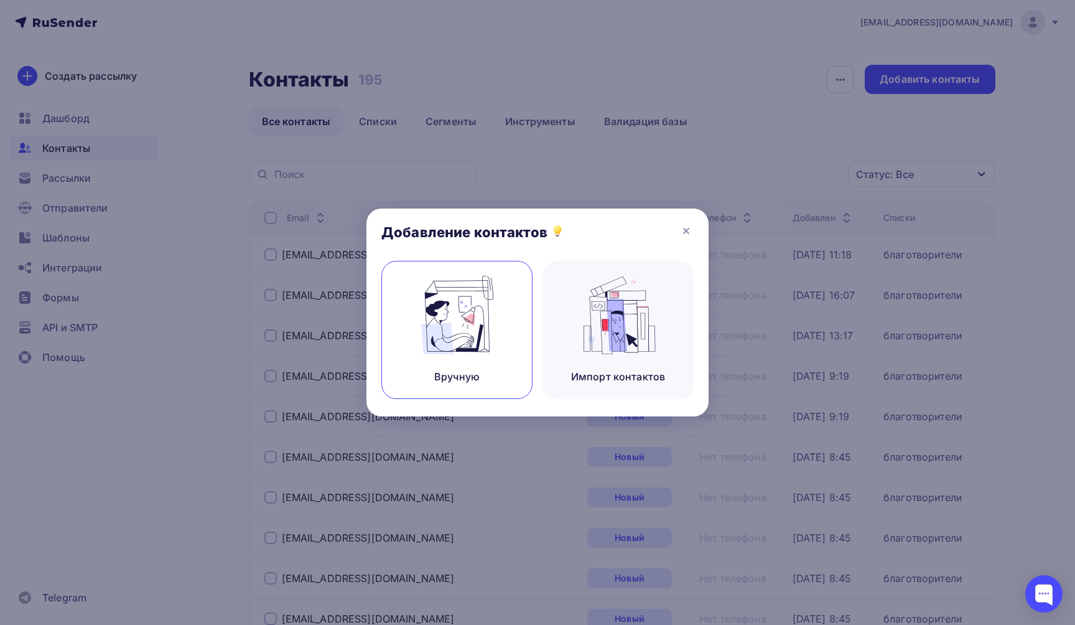
click at [437, 314] on img at bounding box center [457, 315] width 83 height 78
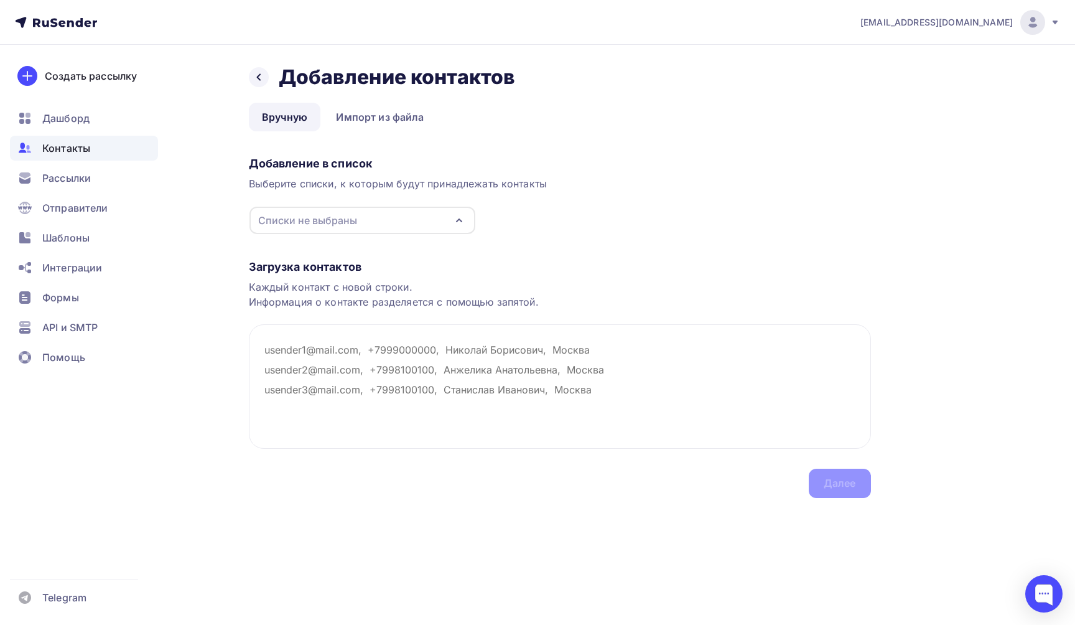
paste textarea "[EMAIL_ADDRESS][DOMAIN_NAME]"
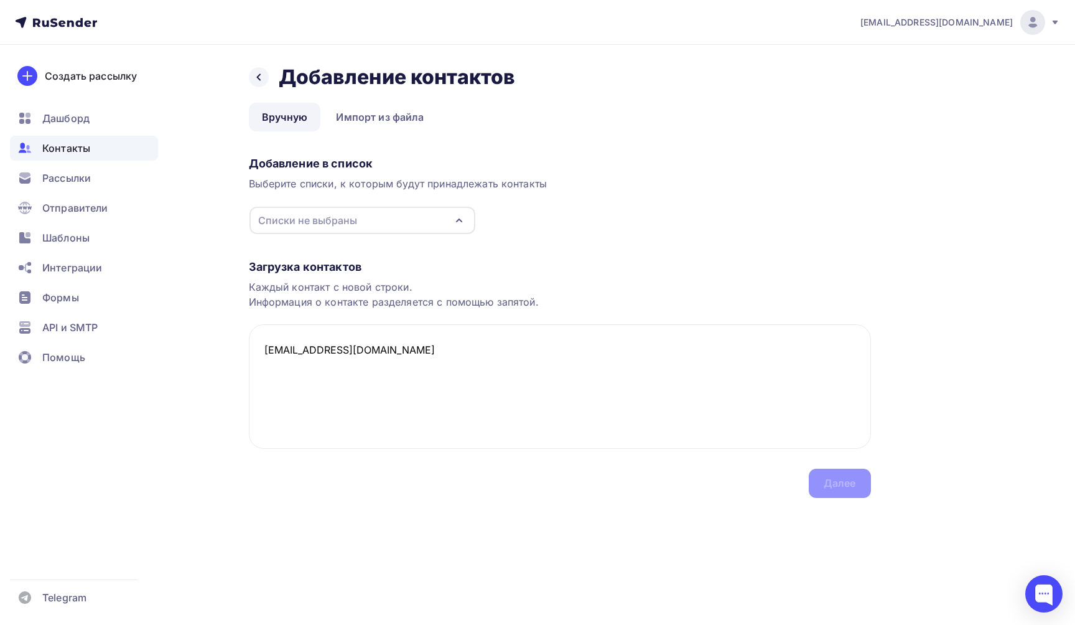
paste textarea "[EMAIL_ADDRESS][DOMAIN_NAME]"
paste textarea "[PERSON_NAME][EMAIL_ADDRESS][DOMAIN_NAME]"
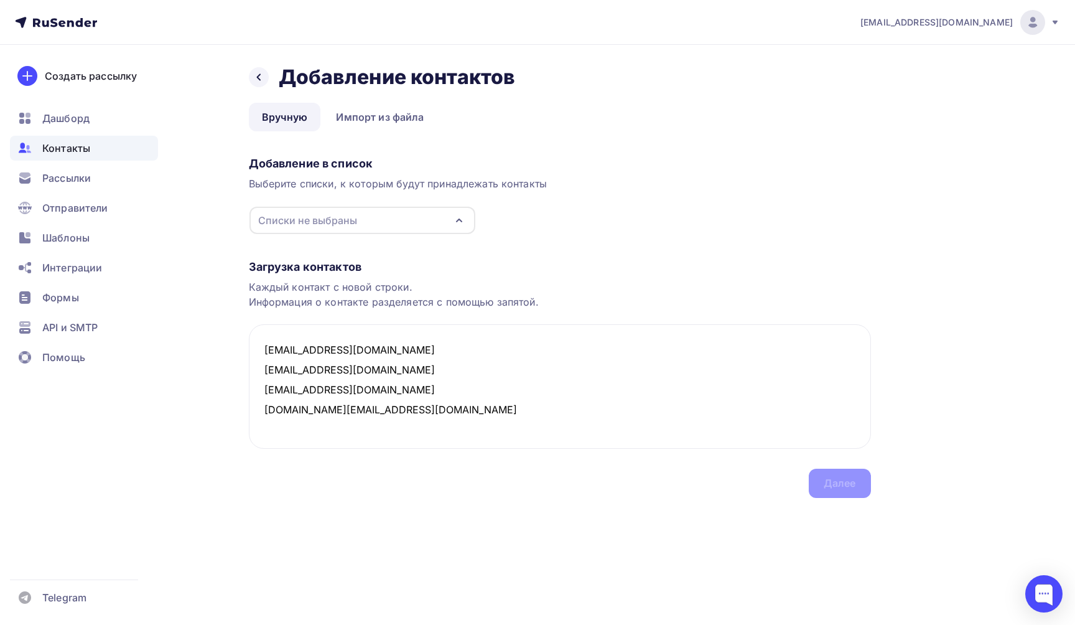
paste textarea "[EMAIL_ADDRESS][DOMAIN_NAME]"
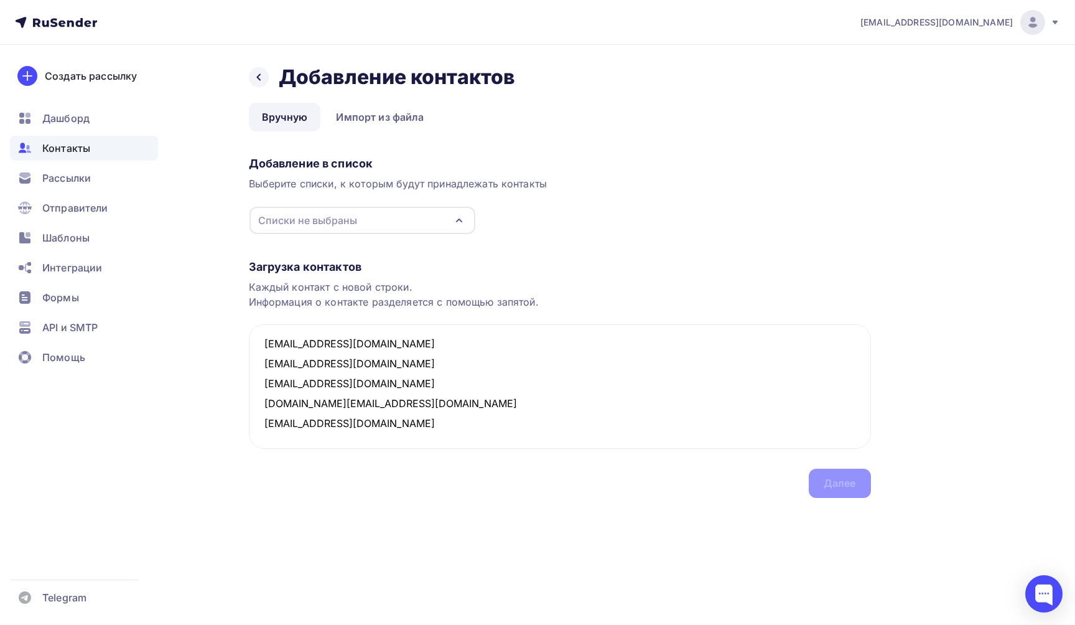
paste textarea "[EMAIL_ADDRESS][DOMAIN_NAME]"
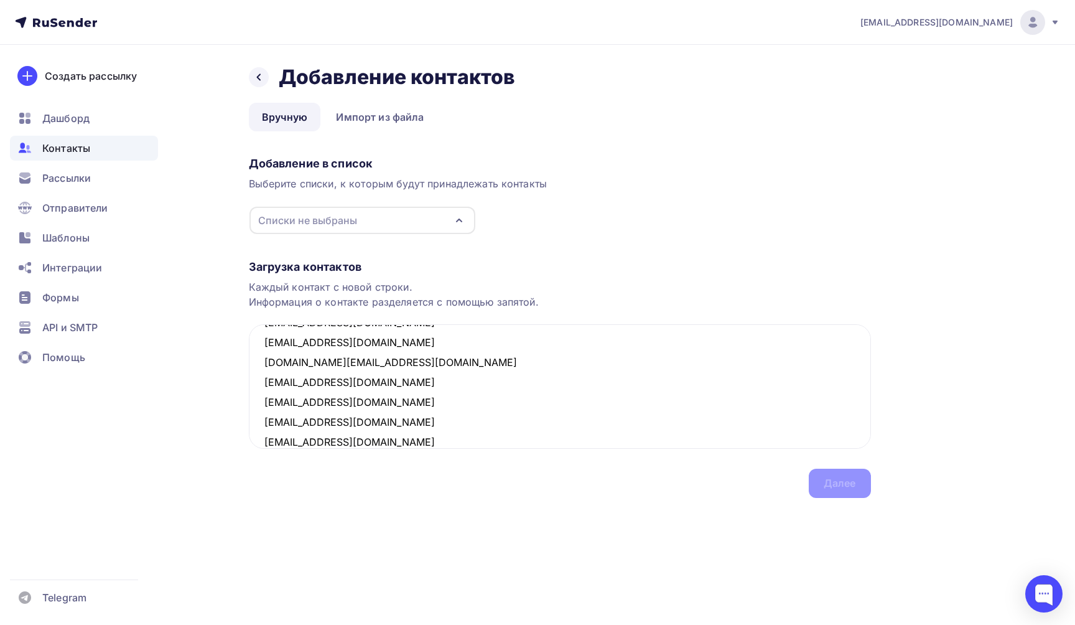
scroll to position [67, 0]
paste textarea "[EMAIL_ADDRESS][DOMAIN_NAME]"
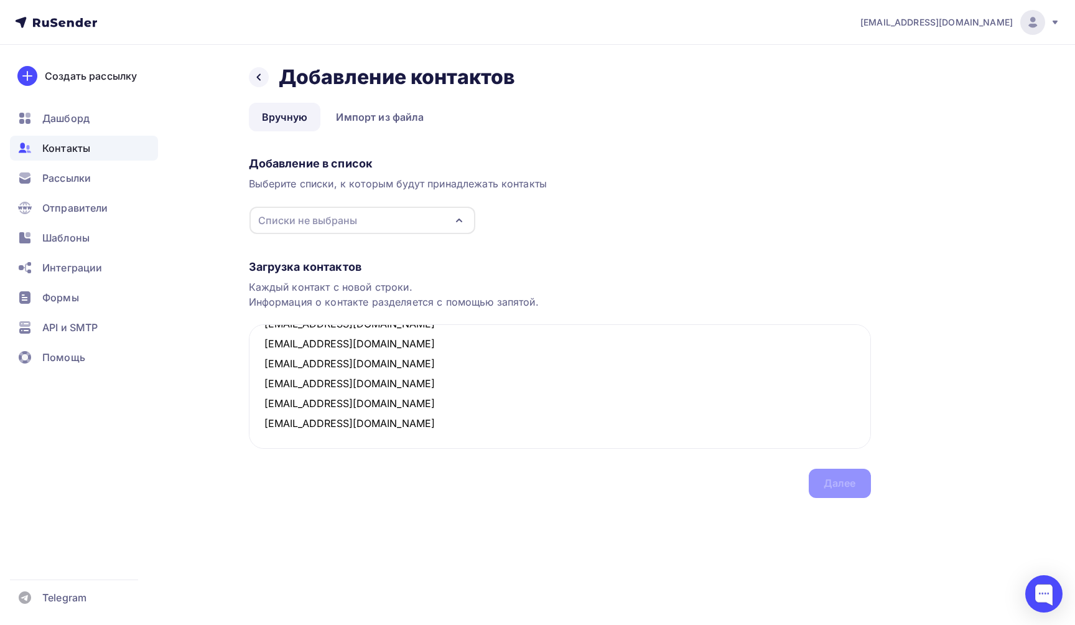
paste textarea "[EMAIL_ADDRESS][DOMAIN_NAME]"
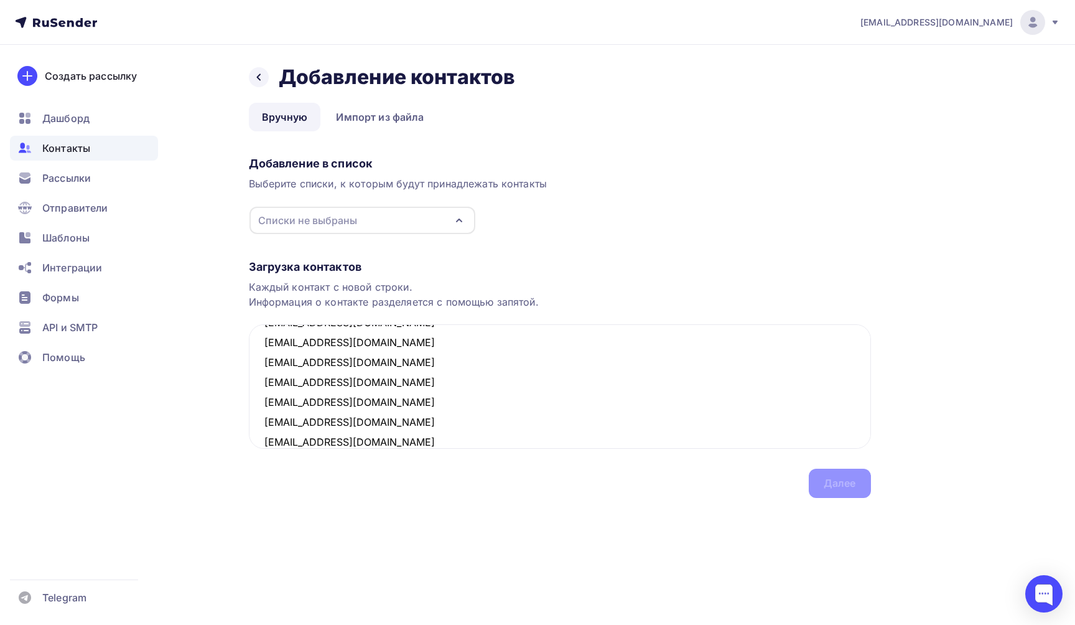
scroll to position [167, 0]
paste textarea "[EMAIL_ADDRESS][DOMAIN_NAME]"
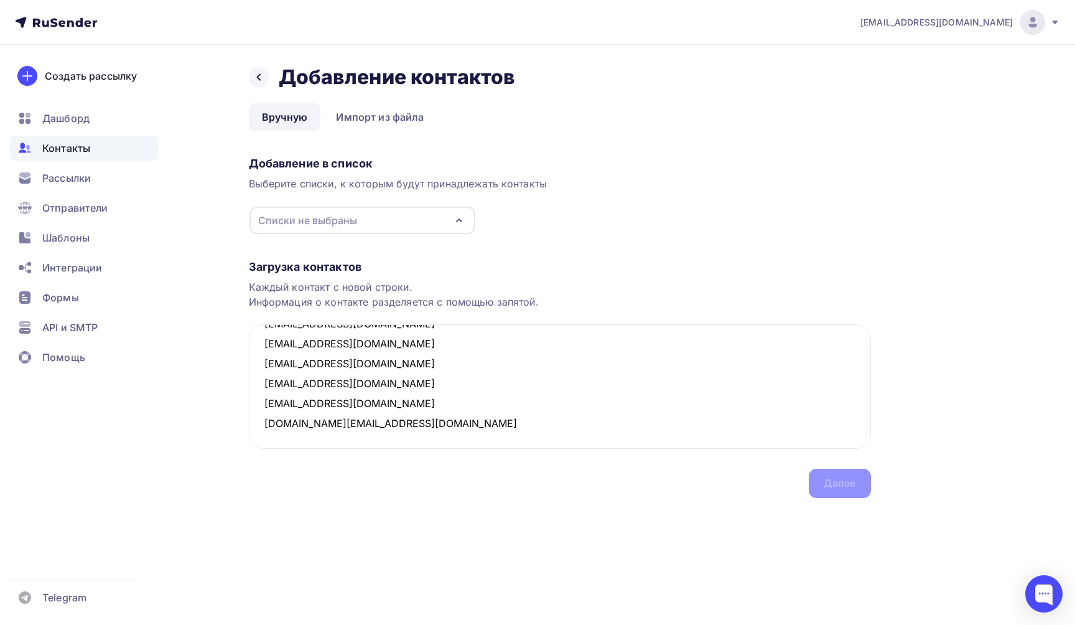
paste textarea "[EMAIL_ADDRESS][DOMAIN_NAME]"
paste textarea "[PERSON_NAME][EMAIL_ADDRESS][DOMAIN_NAME]"
paste textarea "[EMAIL_ADDRESS][DOMAIN_NAME]"
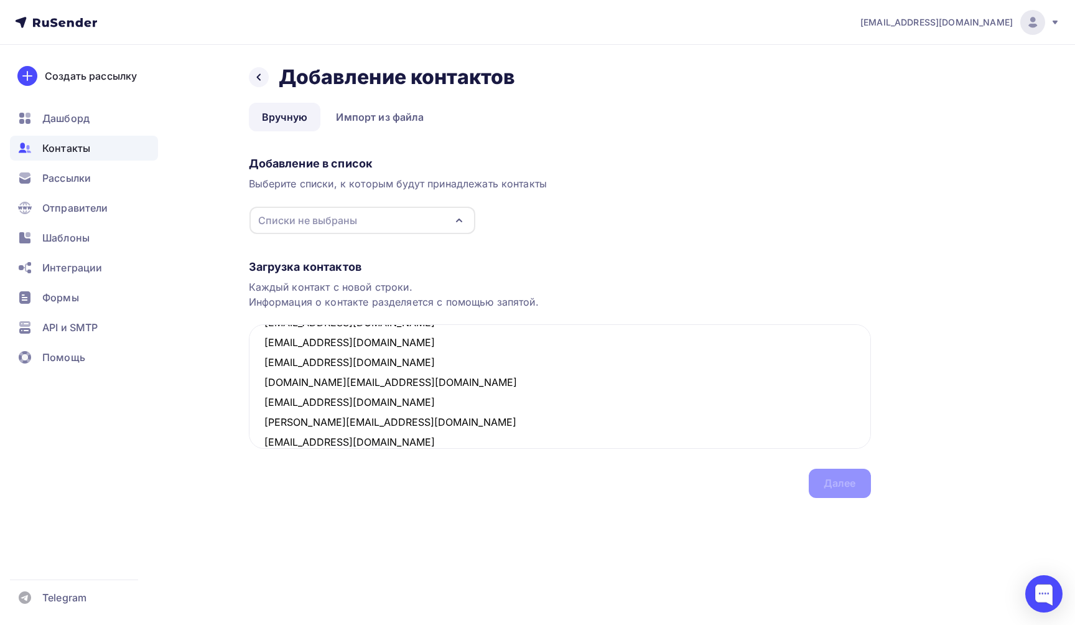
scroll to position [266, 0]
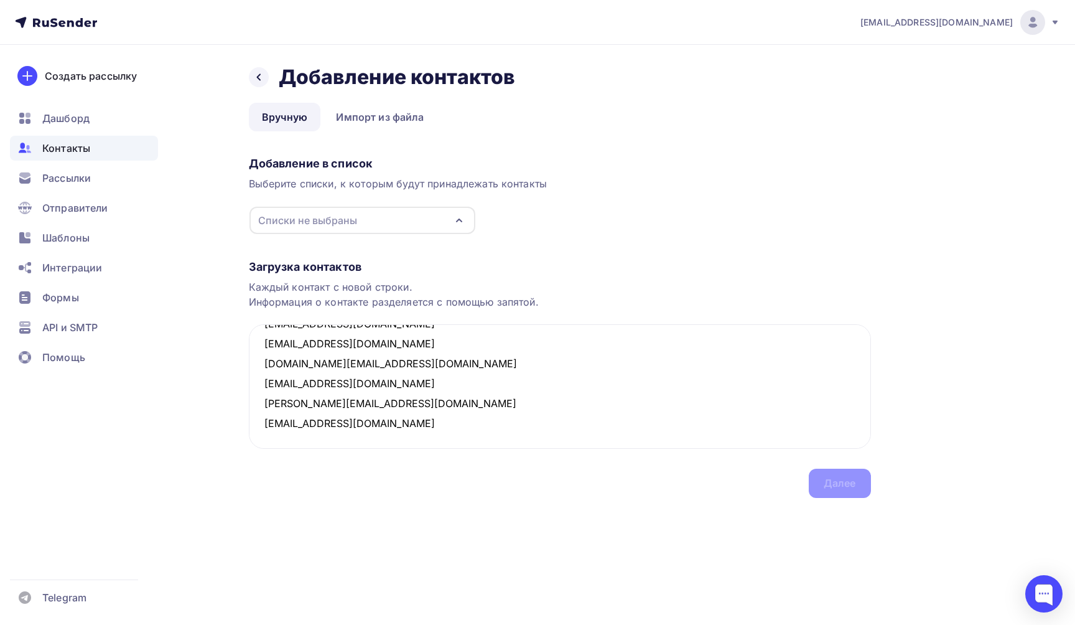
paste textarea "[EMAIL_ADDRESS][DOMAIN_NAME]"
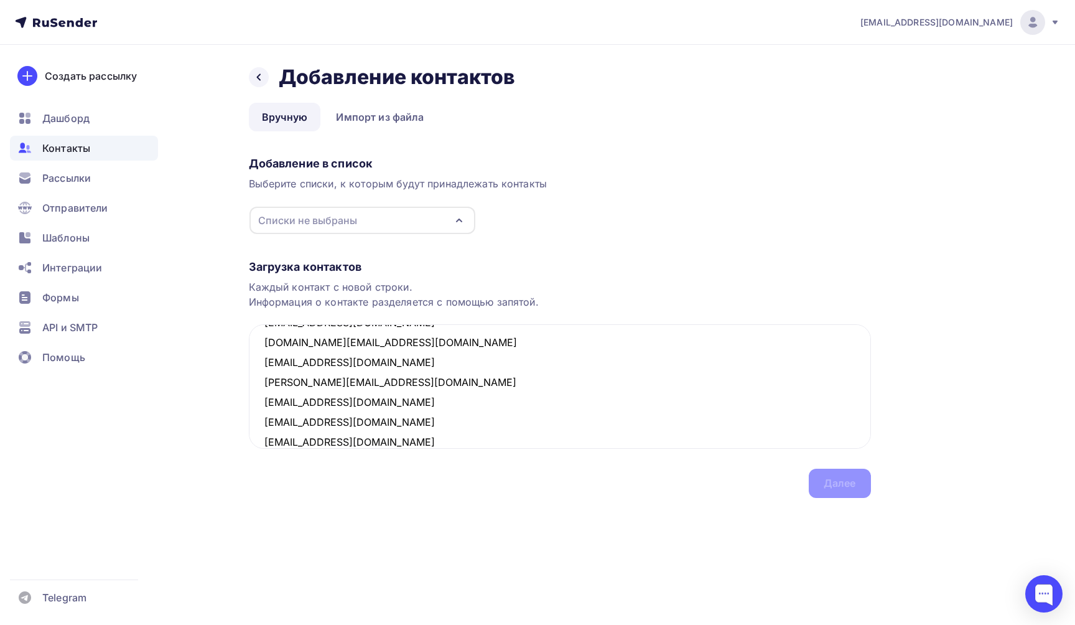
scroll to position [306, 0]
paste textarea "[EMAIL_ADDRESS][DOMAIN_NAME]"
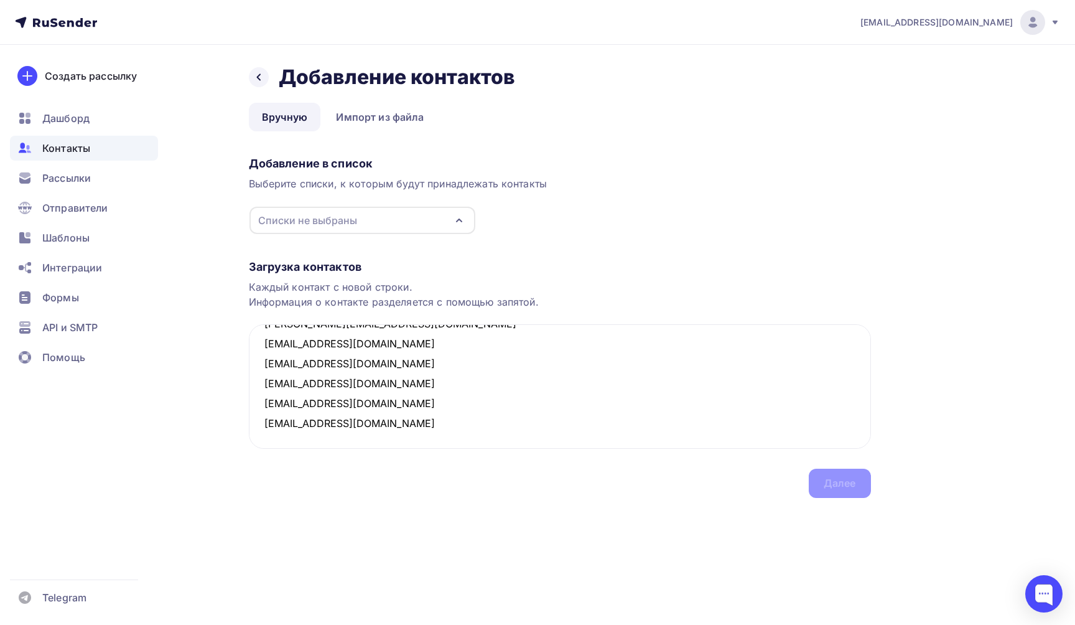
paste textarea "[EMAIL_ADDRESS][DOMAIN_NAME]"
paste textarea "[PERSON_NAME][EMAIL_ADDRESS][DOMAIN_NAME]"
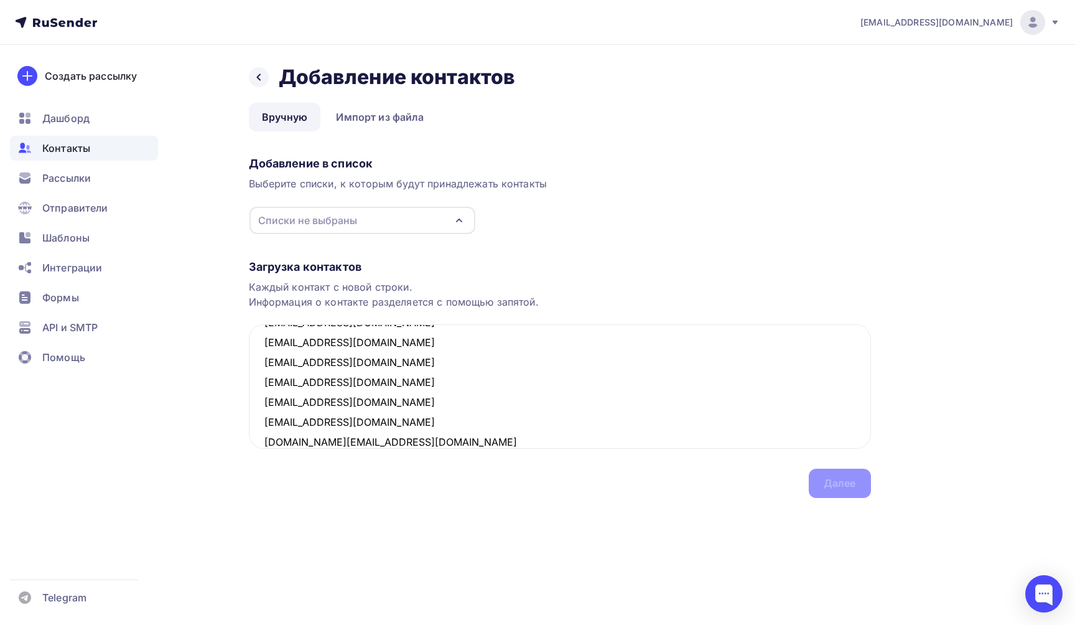
scroll to position [406, 0]
paste textarea "[EMAIL_ADDRESS][DOMAIN_NAME]"
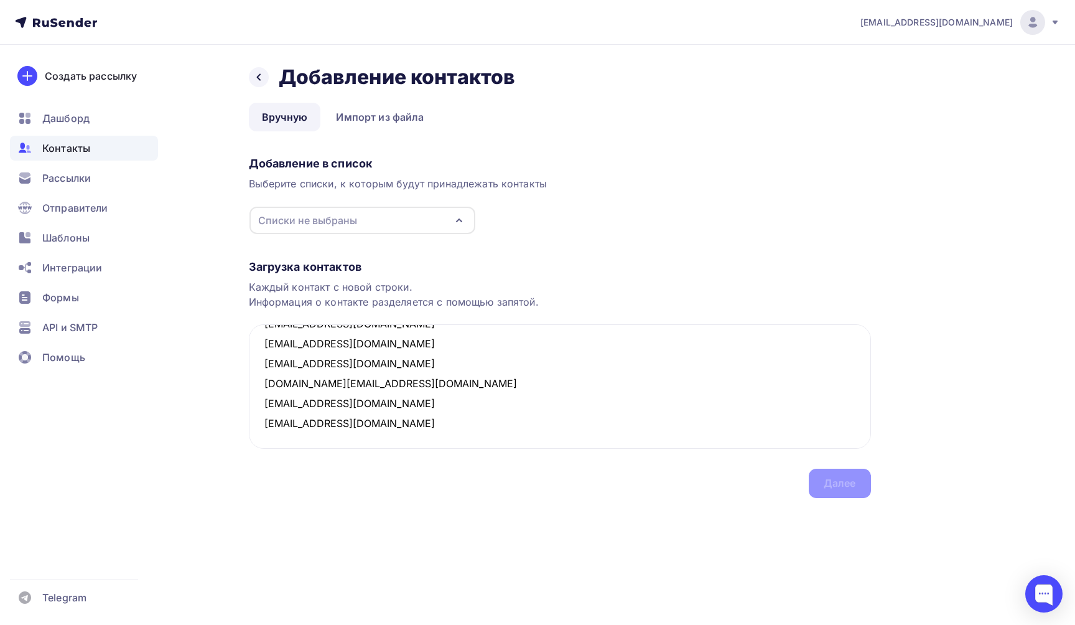
paste textarea "[EMAIL_ADDRESS][DOMAIN_NAME]"
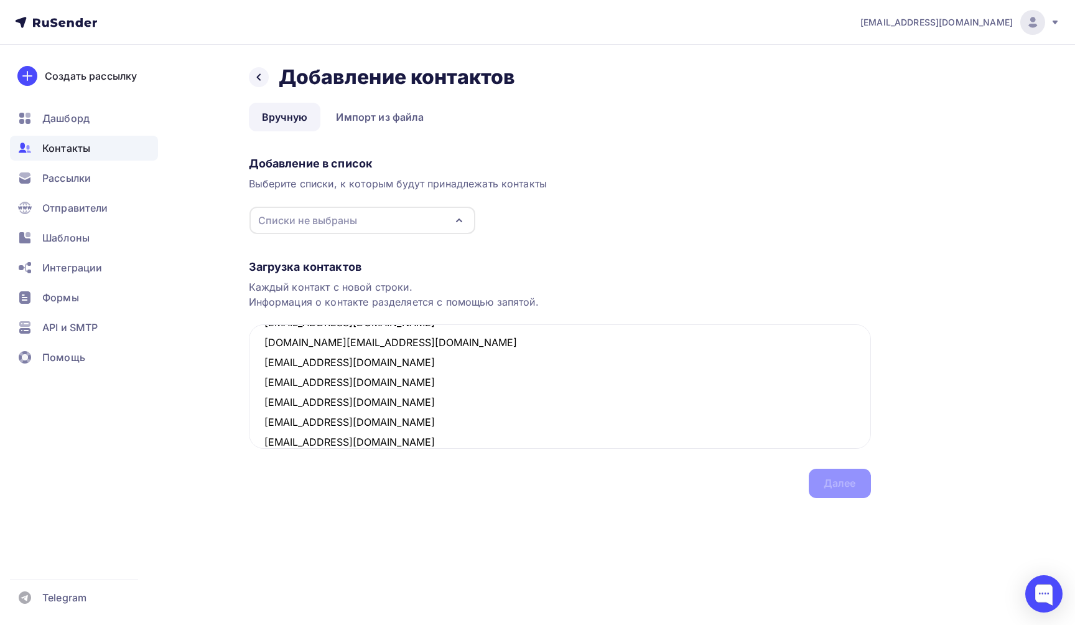
scroll to position [505, 0]
paste textarea "[EMAIL_ADDRESS][DOMAIN_NAME]"
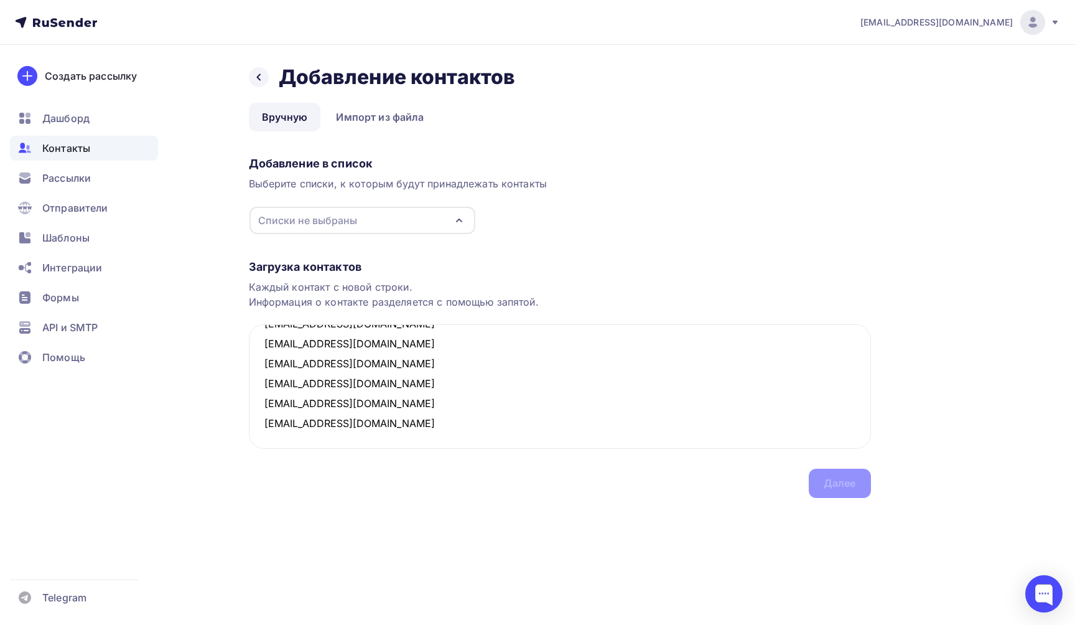
paste textarea "[EMAIL_ADDRESS][DOMAIN_NAME]"
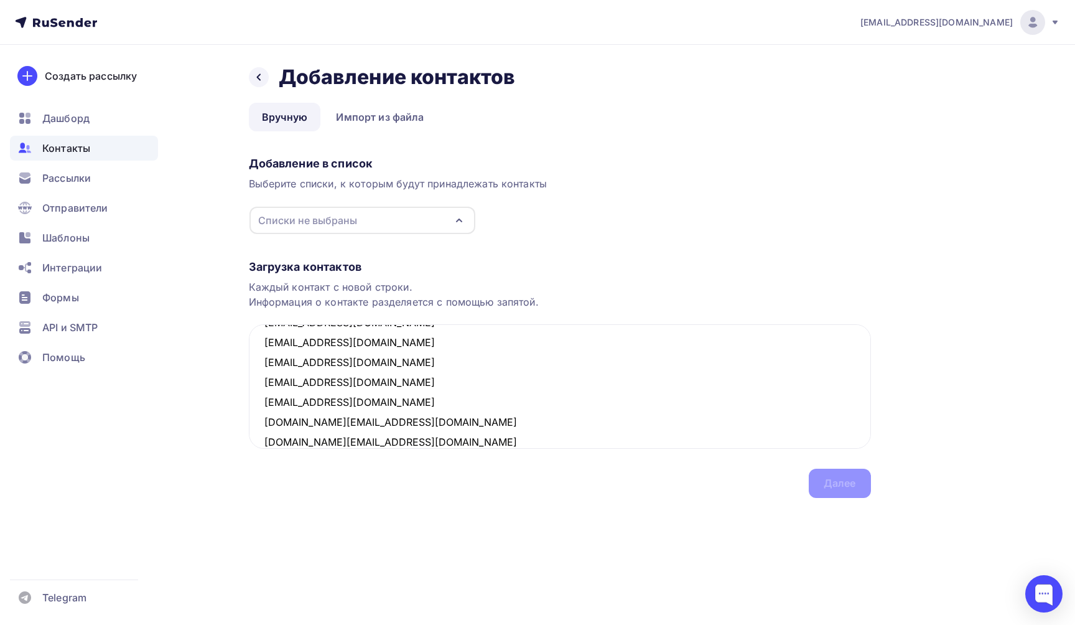
scroll to position [605, 0]
paste textarea "[EMAIL_ADDRESS][DOMAIN_NAME]"
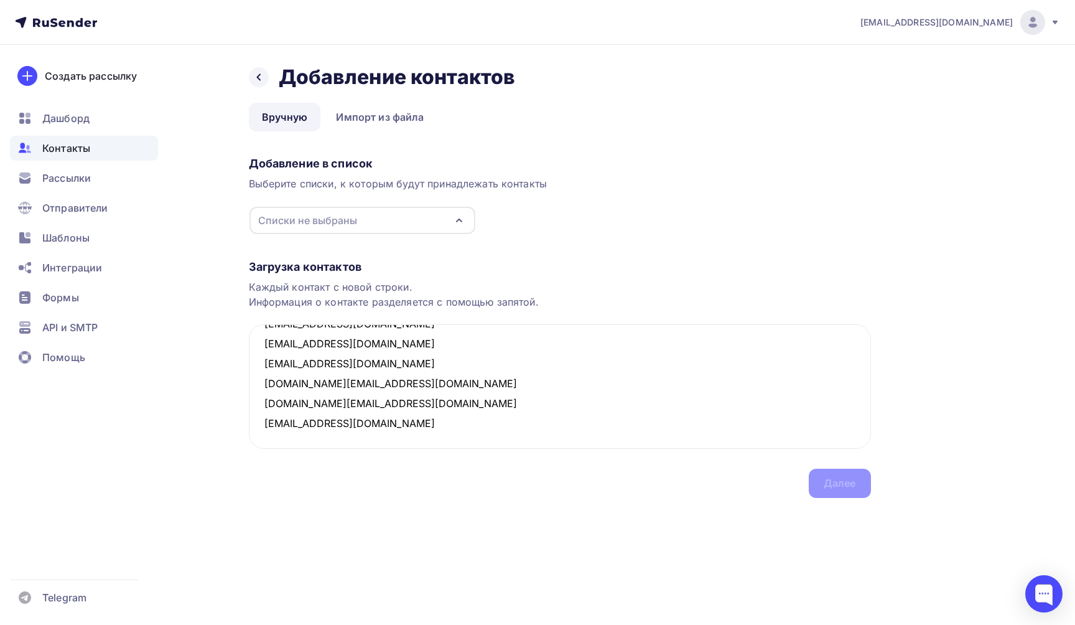
paste textarea "[EMAIL_ADDRESS][DOMAIN_NAME]"
paste textarea "[PERSON_NAME][EMAIL_ADDRESS][DOMAIN_NAME]"
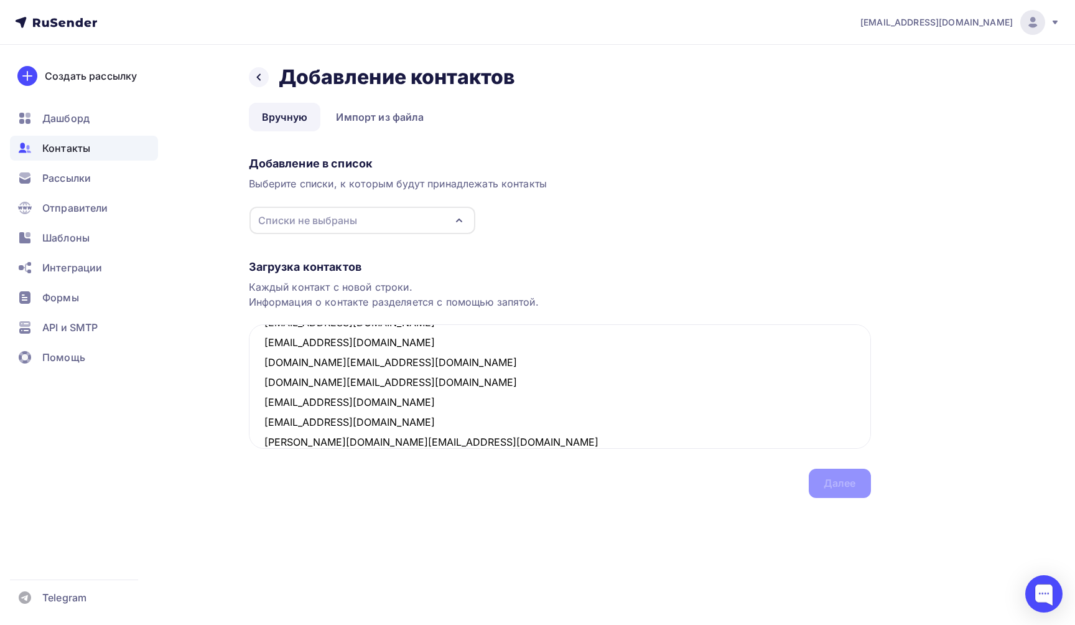
scroll to position [664, 0]
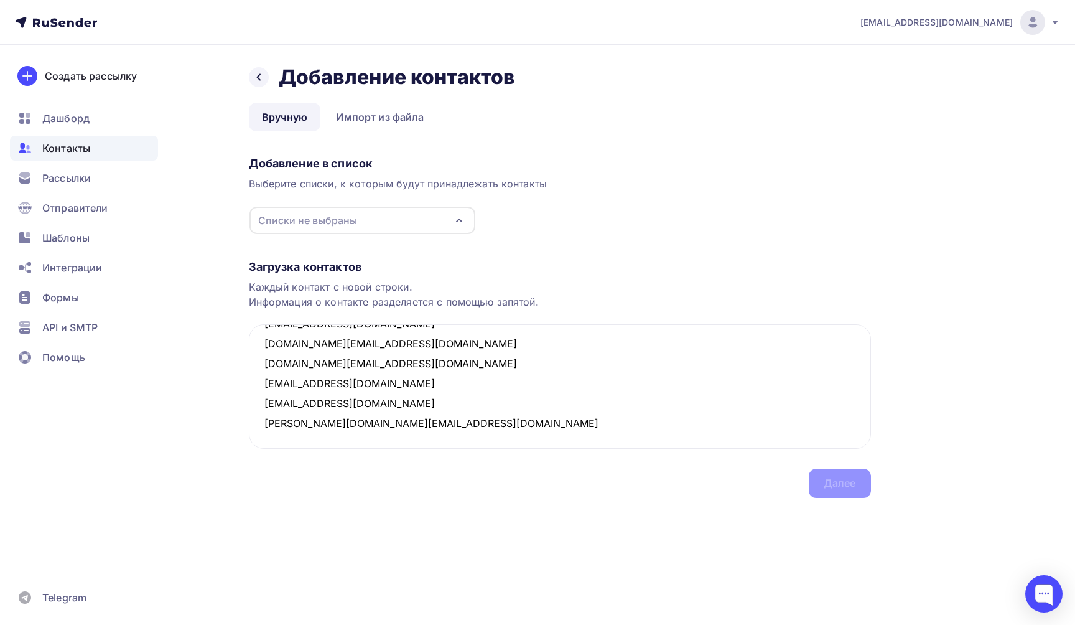
paste textarea "[EMAIL_ADDRESS][DOMAIN_NAME]"
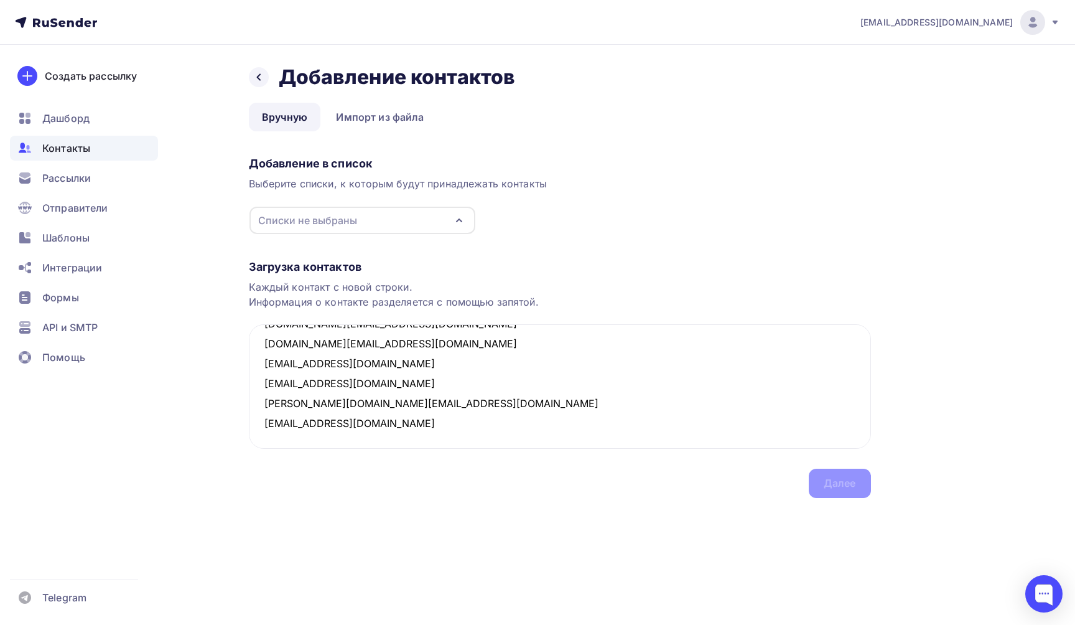
paste textarea "[EMAIL_ADDRESS][DOMAIN_NAME]"
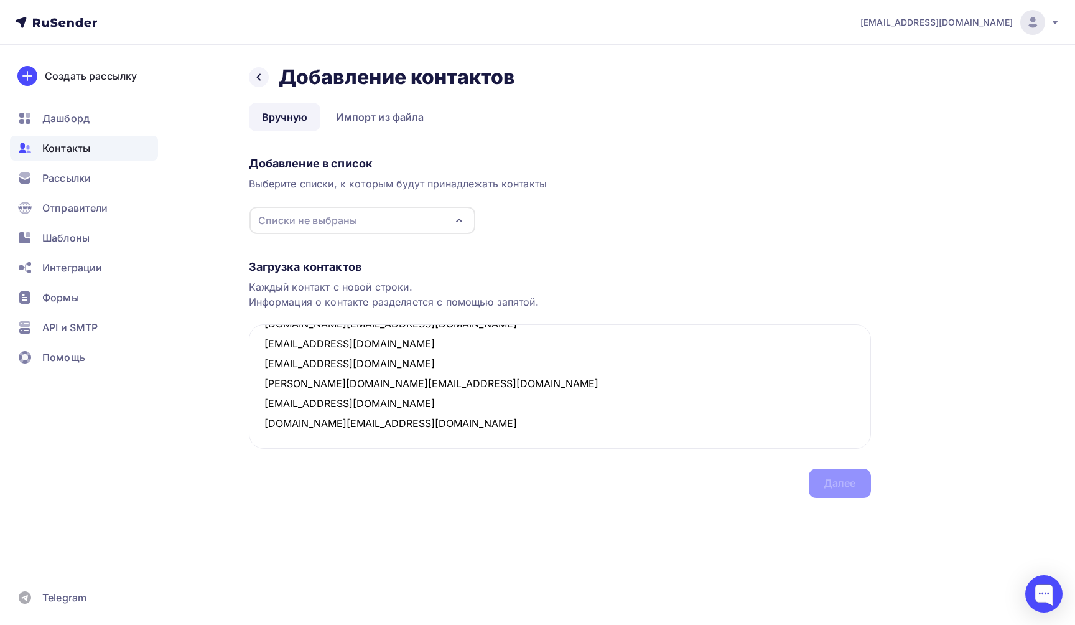
paste textarea "[EMAIL_ADDRESS][DOMAIN_NAME]"
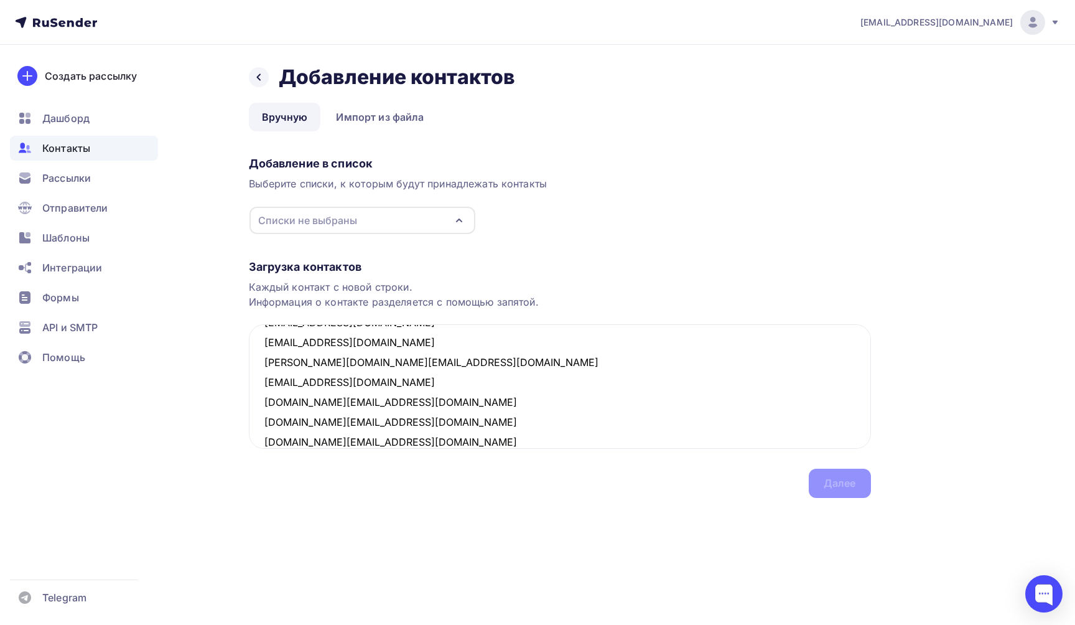
scroll to position [744, 0]
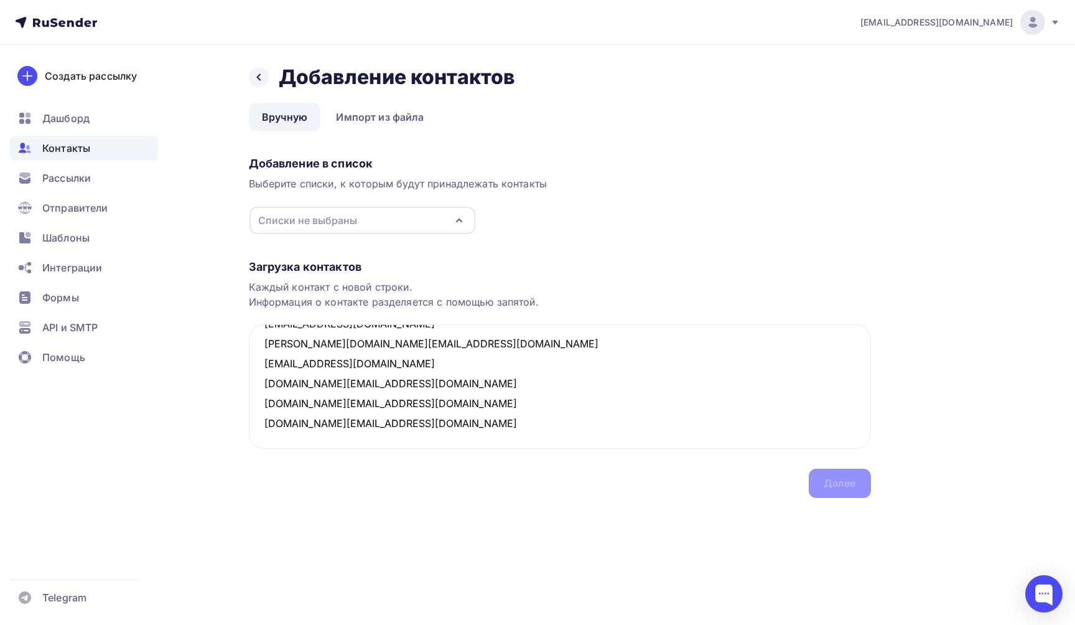
paste textarea "[EMAIL_ADDRESS][DOMAIN_NAME]"
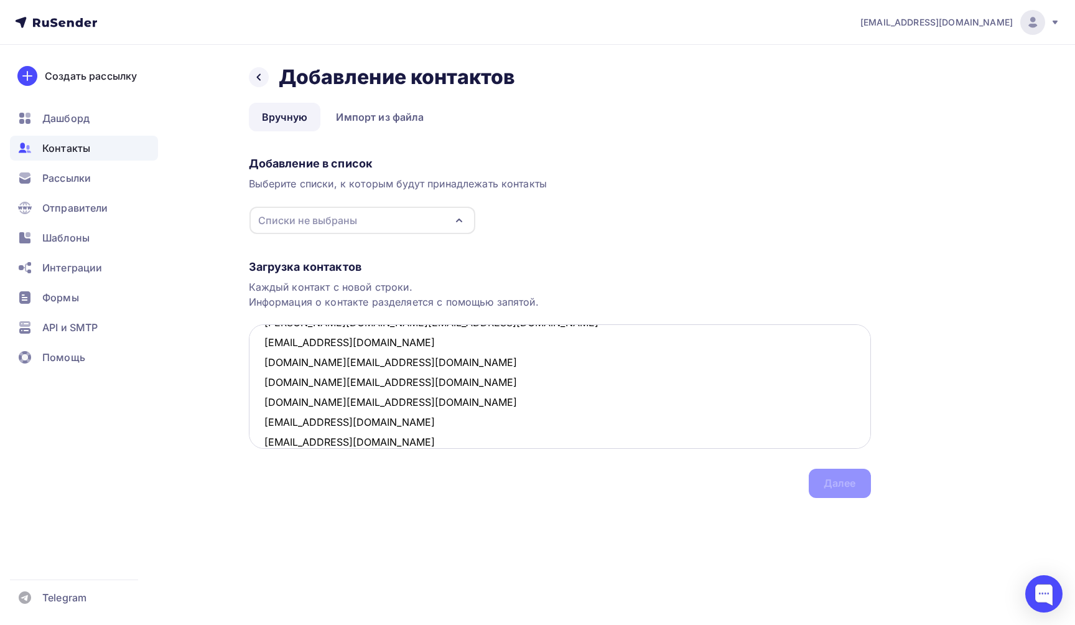
scroll to position [784, 0]
paste textarea "[PERSON_NAME][EMAIL_ADDRESS][DOMAIN_NAME]"
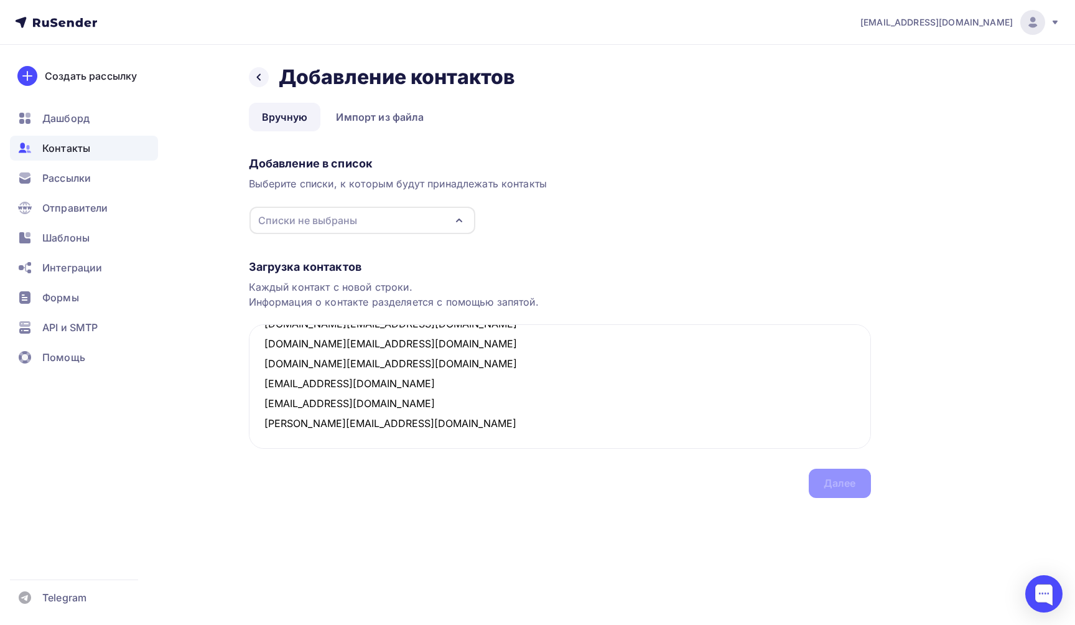
paste textarea "[PERSON_NAME][EMAIL_ADDRESS][DOMAIN_NAME]"
paste textarea "[EMAIL_ADDRESS][DOMAIN_NAME]"
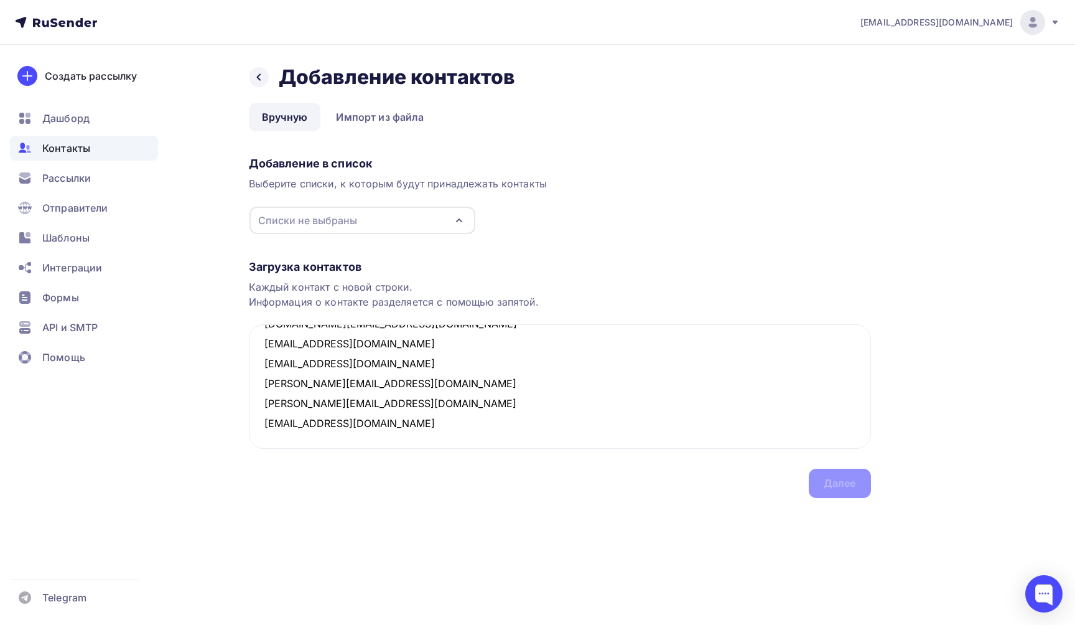
paste textarea "[EMAIL_ADDRESS][DOMAIN_NAME]"
click at [452, 435] on textarea at bounding box center [560, 386] width 622 height 124
paste textarea "[PERSON_NAME][EMAIL_ADDRESS][DOMAIN_NAME]"
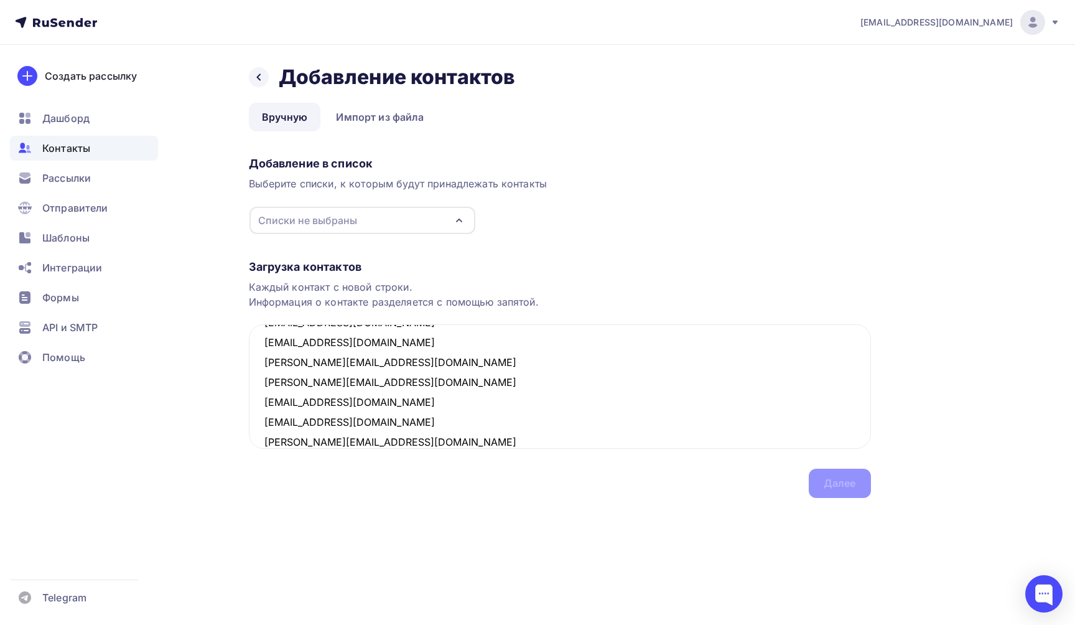
scroll to position [883, 0]
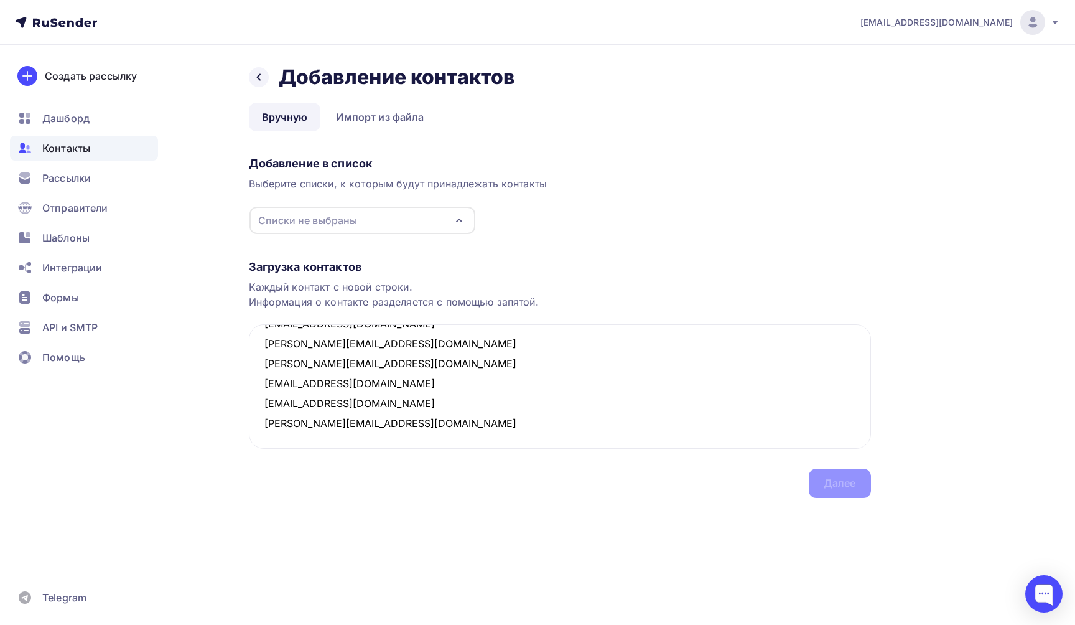
paste textarea "[EMAIL_ADDRESS][DOMAIN_NAME]"
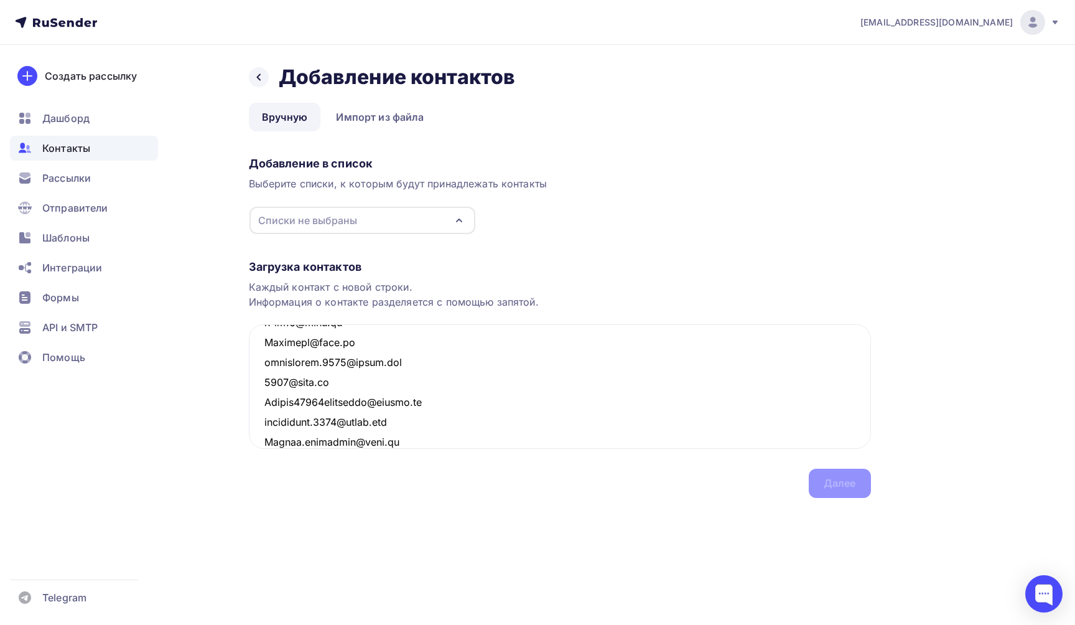
scroll to position [903, 0]
paste textarea "[EMAIL_ADDRESS][DOMAIN_NAME]"
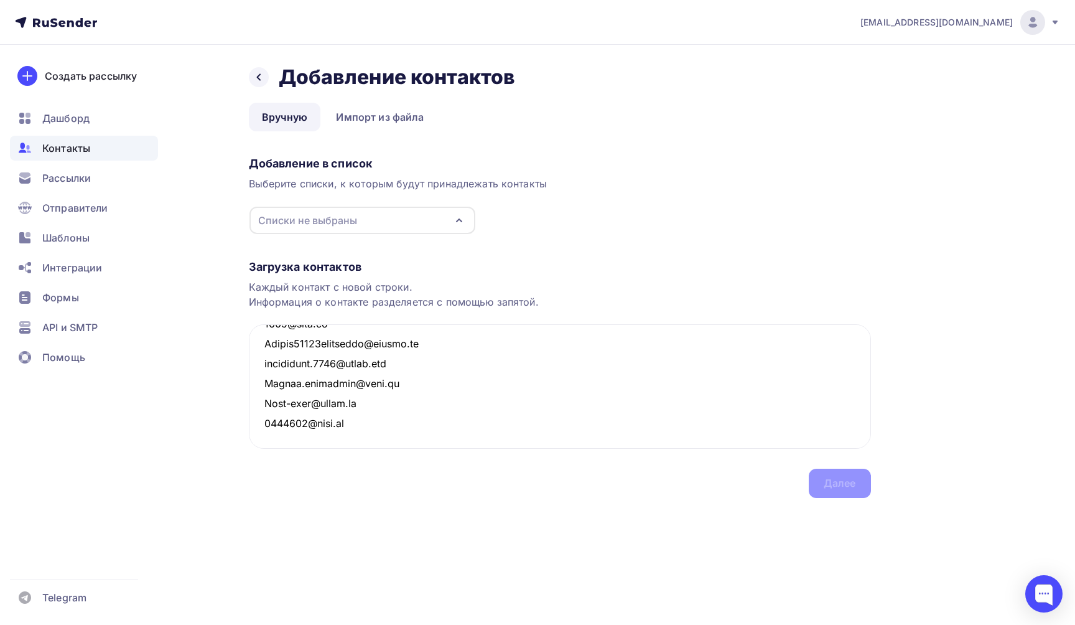
paste textarea "[EMAIL_ADDRESS][DOMAIN_NAME]"
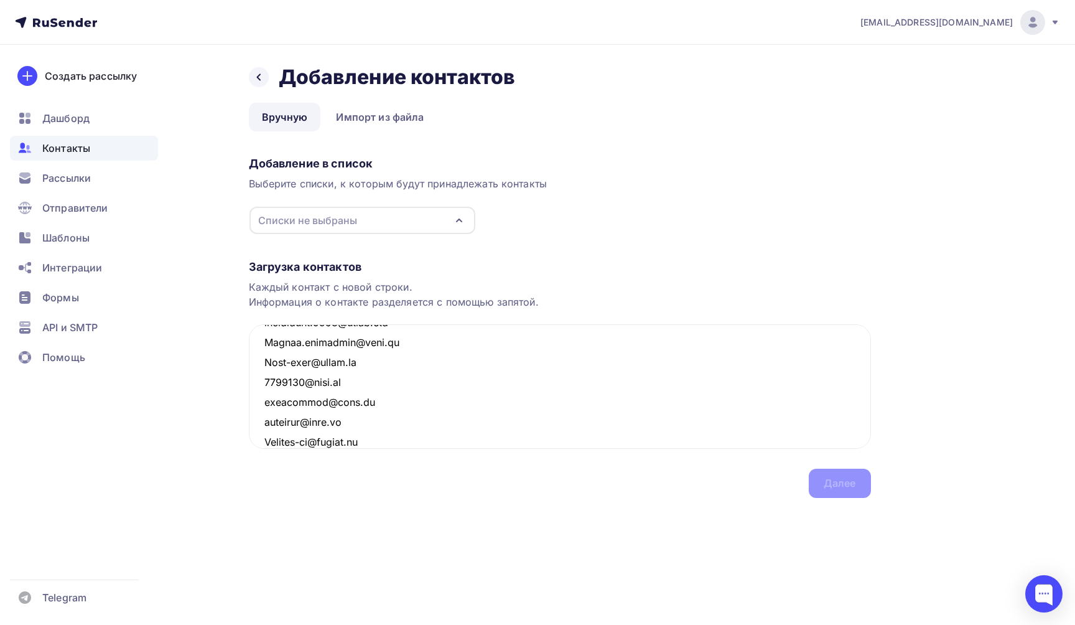
scroll to position [1003, 0]
paste textarea "[EMAIL_ADDRESS][DOMAIN_NAME]"
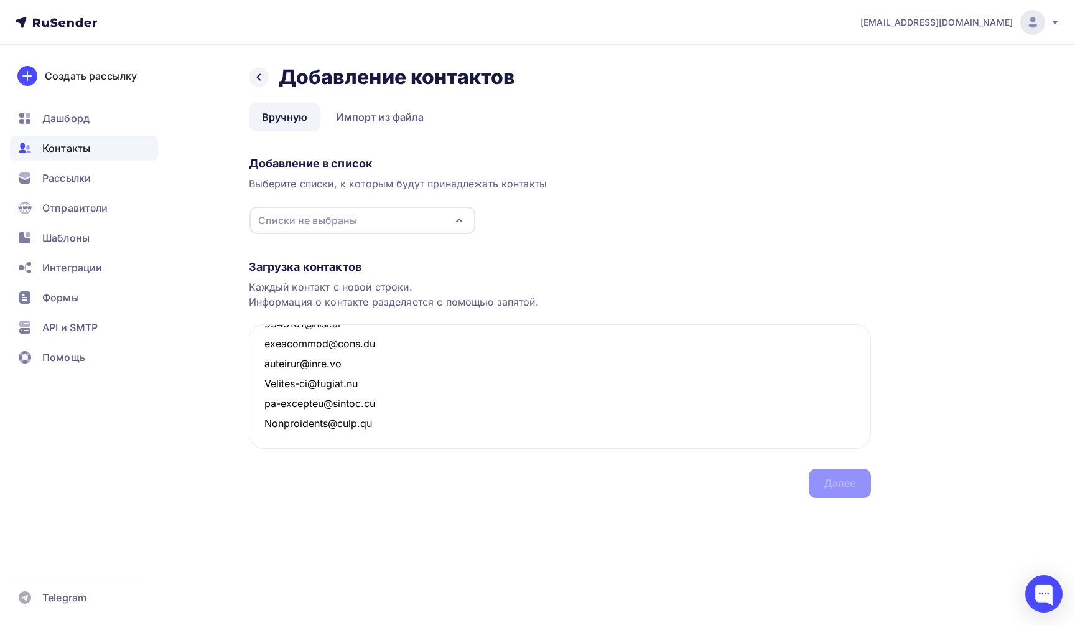
paste textarea "[EMAIL_ADDRESS][DOMAIN_NAME]"
click at [458, 223] on icon "button" at bounding box center [459, 220] width 15 height 15
type textarea "[EMAIL_ADDRESS][DOMAIN_NAME] [EMAIL_ADDRESS][DOMAIN_NAME] [EMAIL_ADDRESS][DOMAI…"
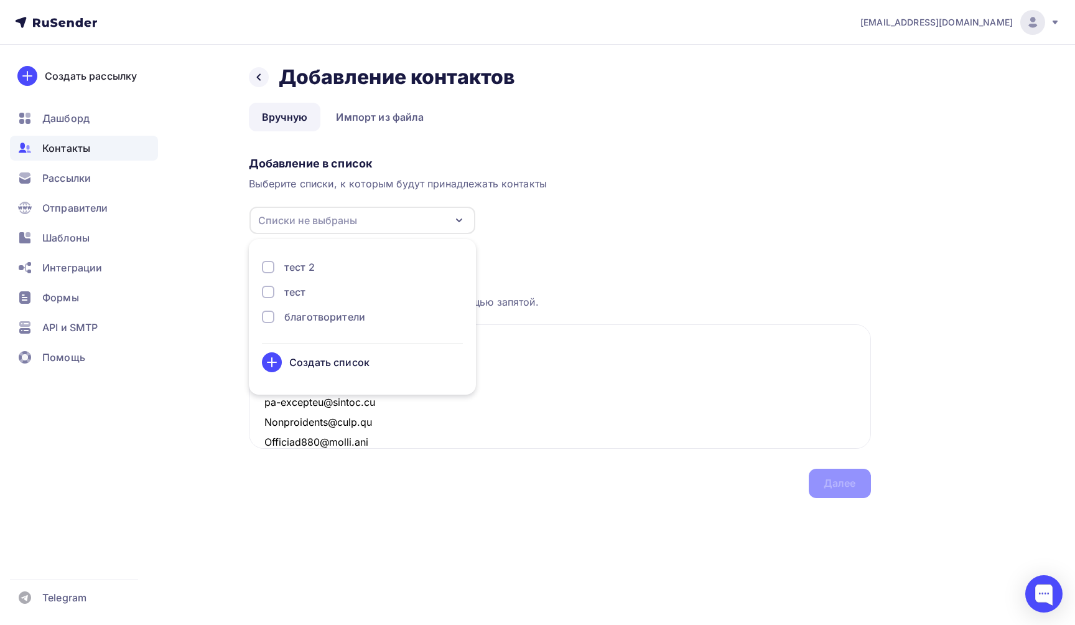
click at [347, 318] on div "благотворители" at bounding box center [324, 316] width 81 height 15
click at [844, 482] on div "Далее" at bounding box center [840, 483] width 32 height 14
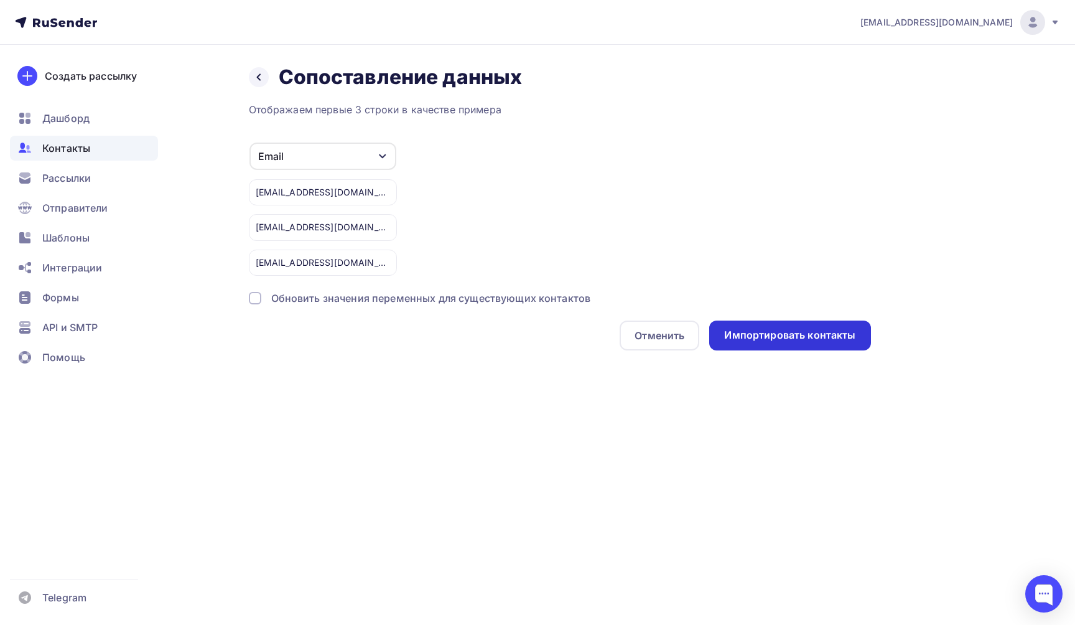
click at [807, 336] on div "Импортировать контакты" at bounding box center [789, 335] width 131 height 14
